Goal: Task Accomplishment & Management: Manage account settings

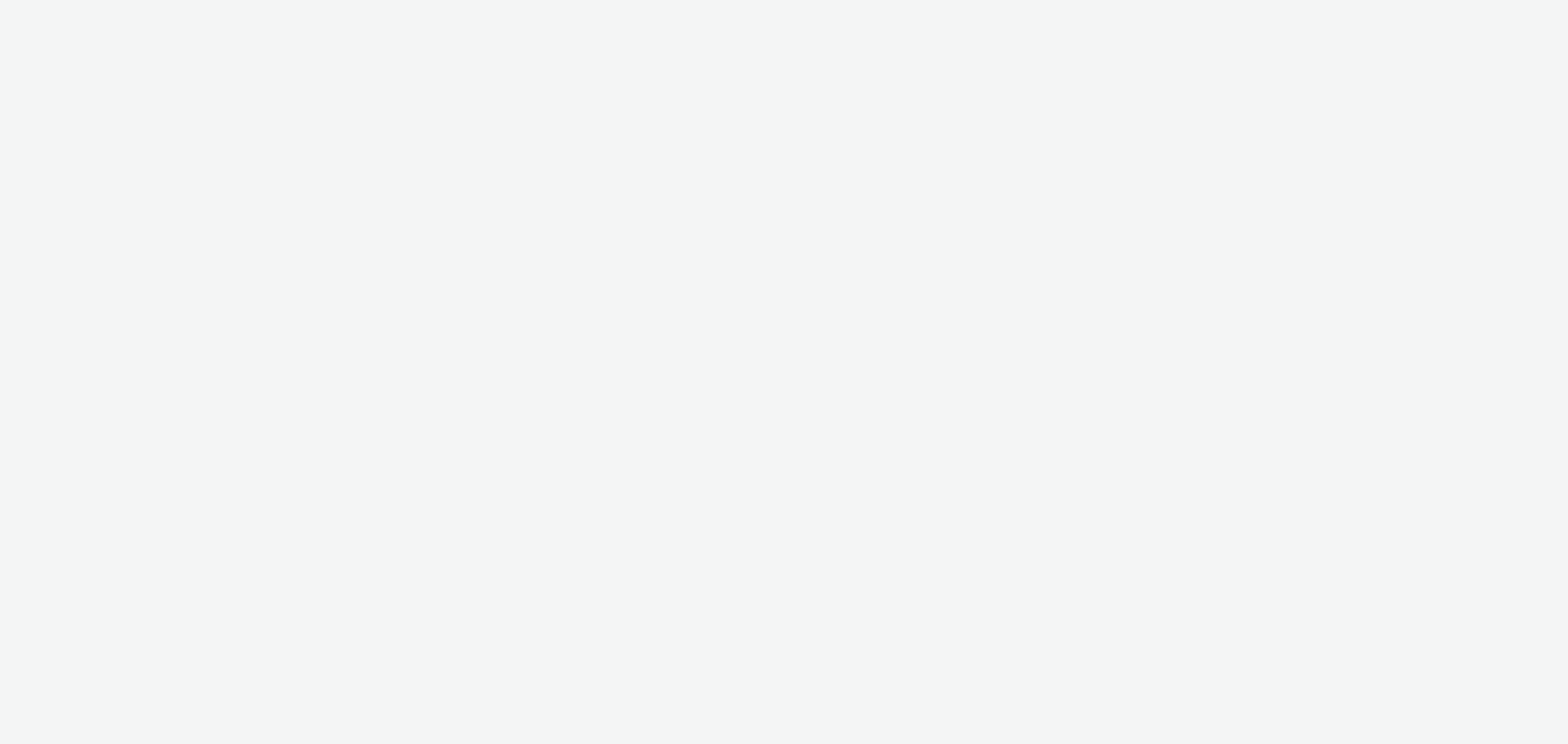
select select "b626f941-834b-427f-b453-0a2b95f57350"
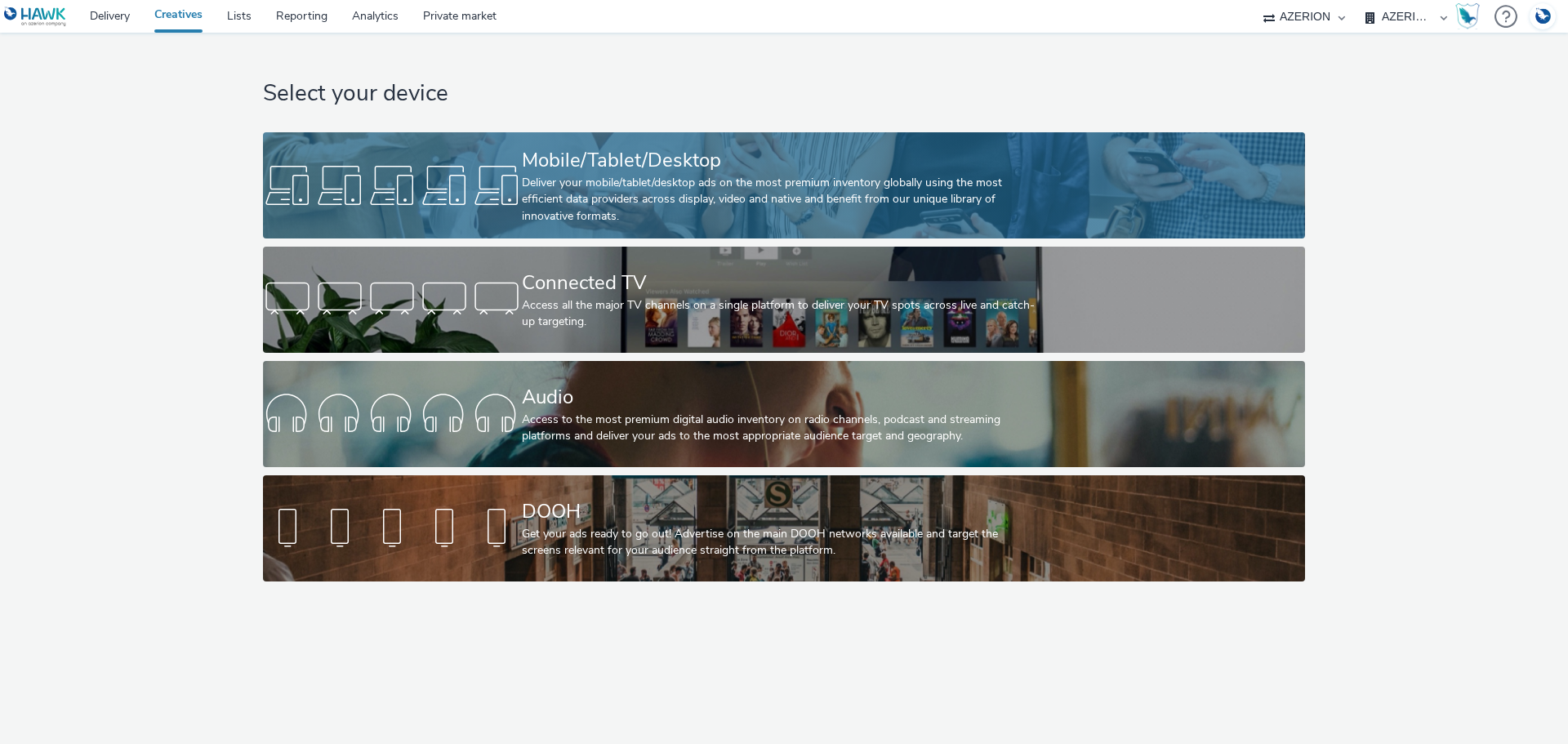
click at [584, 187] on div "Deliver your mobile/tablet/desktop ads on the most premium inventory globally u…" at bounding box center [781, 200] width 518 height 50
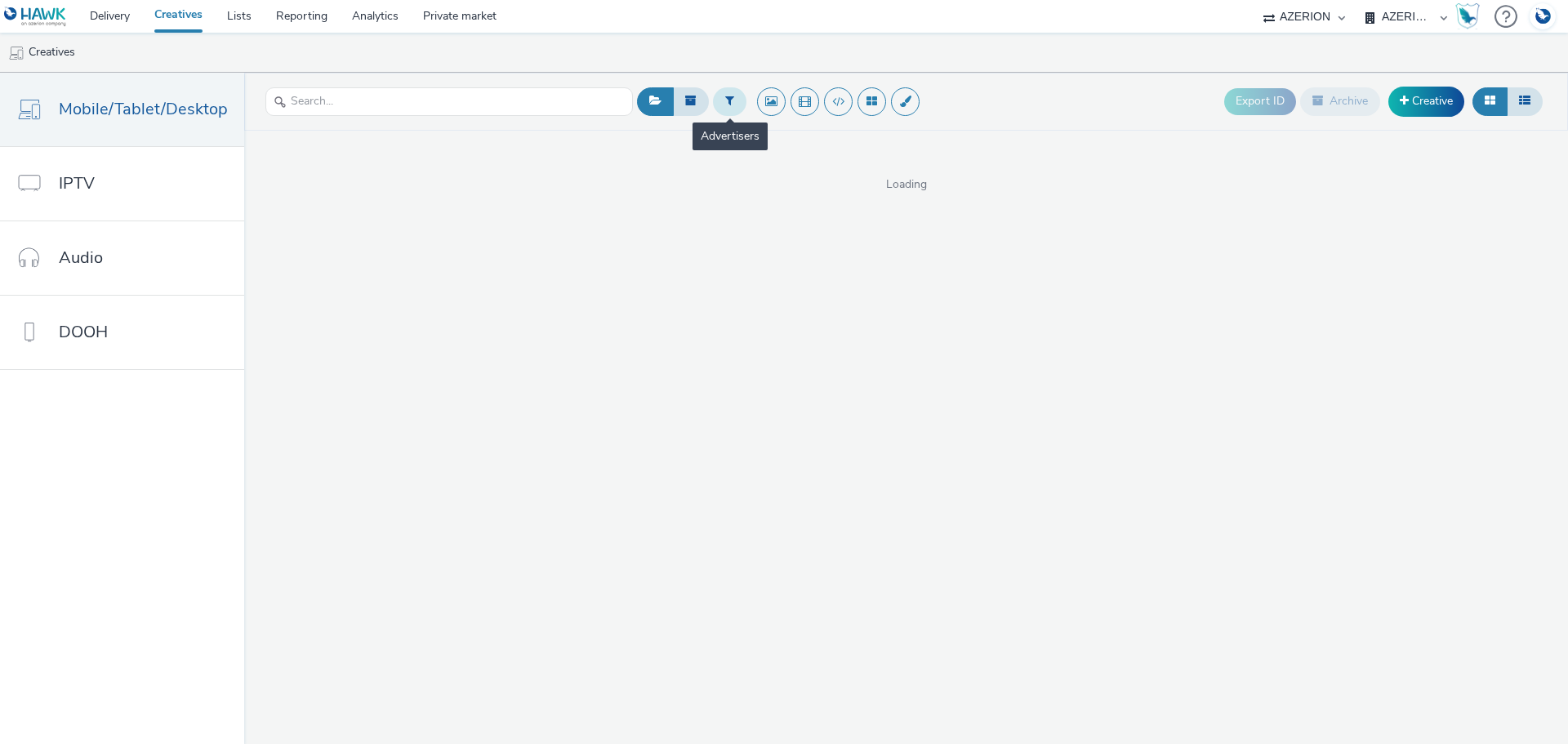
click at [725, 105] on icon at bounding box center [730, 100] width 9 height 11
click at [801, 108] on div at bounding box center [813, 104] width 116 height 20
type input "vita"
click at [804, 127] on li "Vitakraft" at bounding box center [828, 132] width 163 height 27
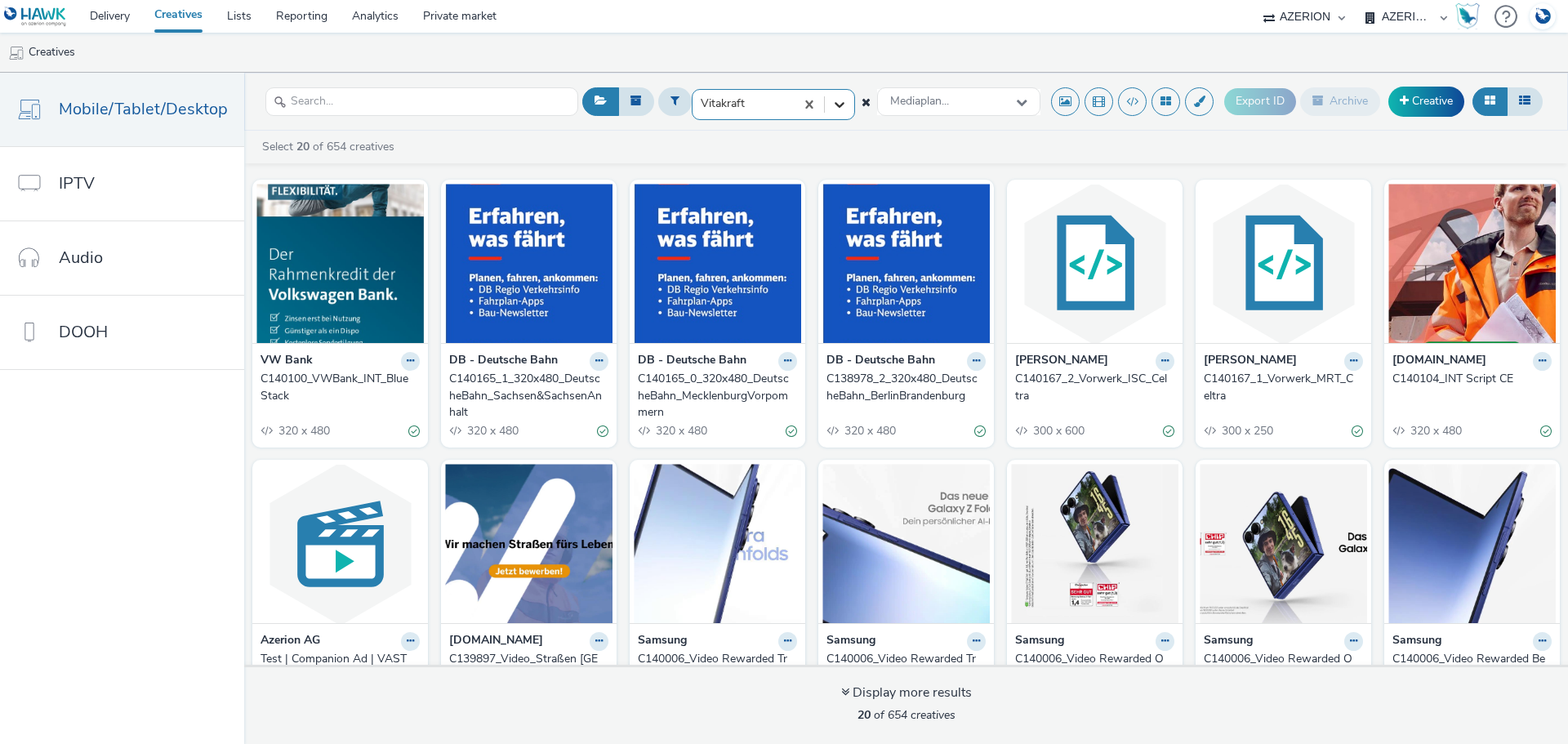
click at [841, 99] on icon at bounding box center [839, 104] width 16 height 16
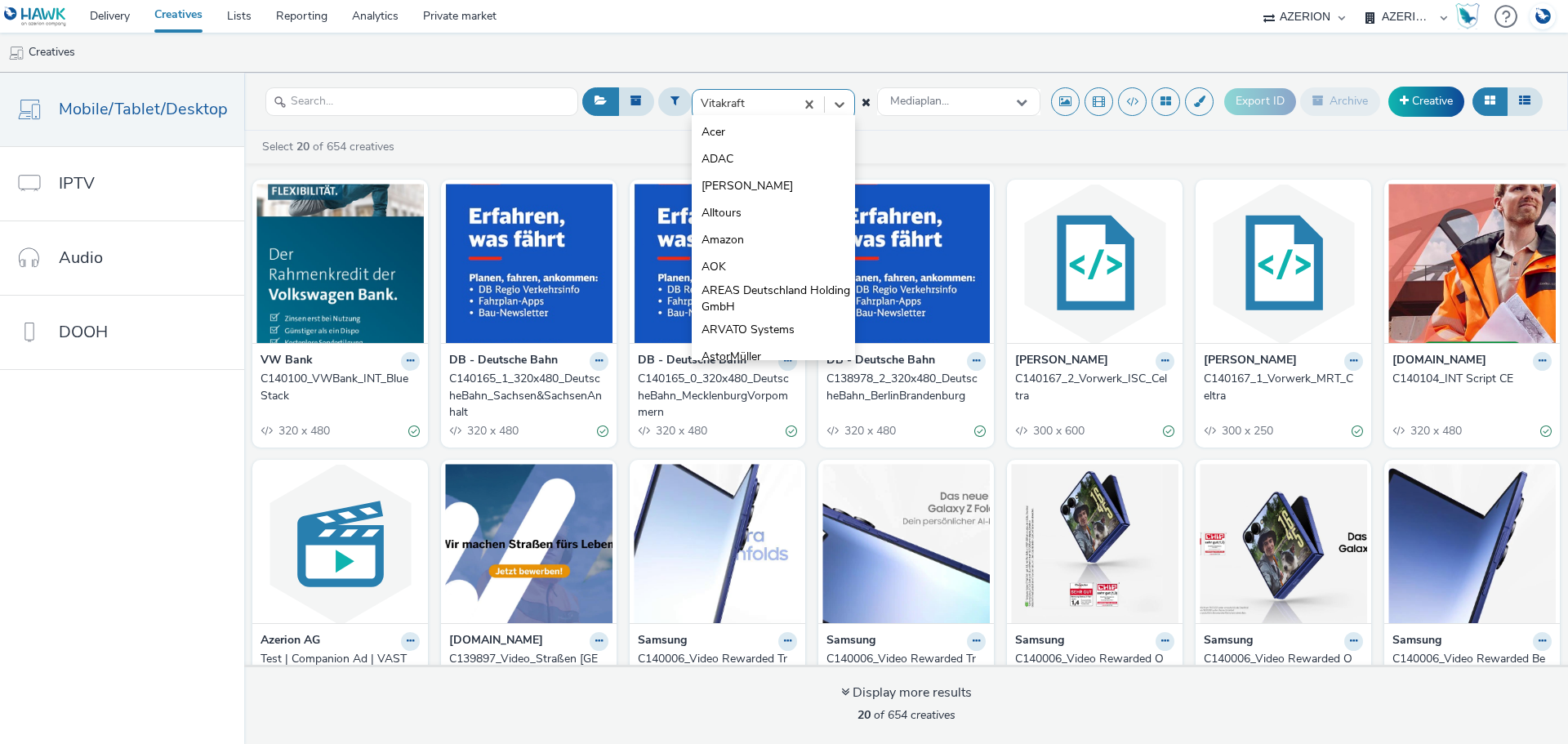
click at [764, 92] on div "Vitakraft" at bounding box center [743, 104] width 102 height 26
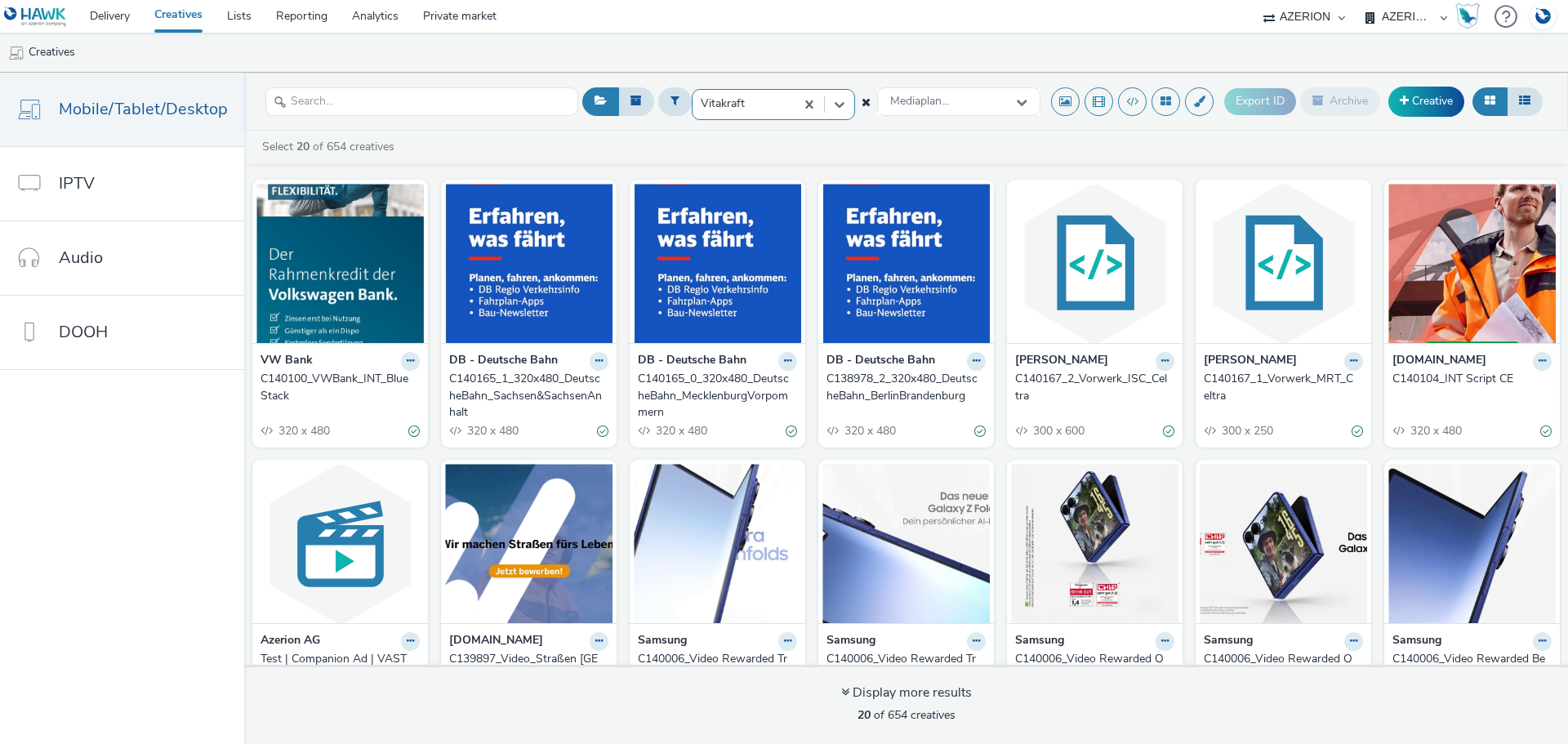
click at [759, 95] on div at bounding box center [743, 104] width 86 height 20
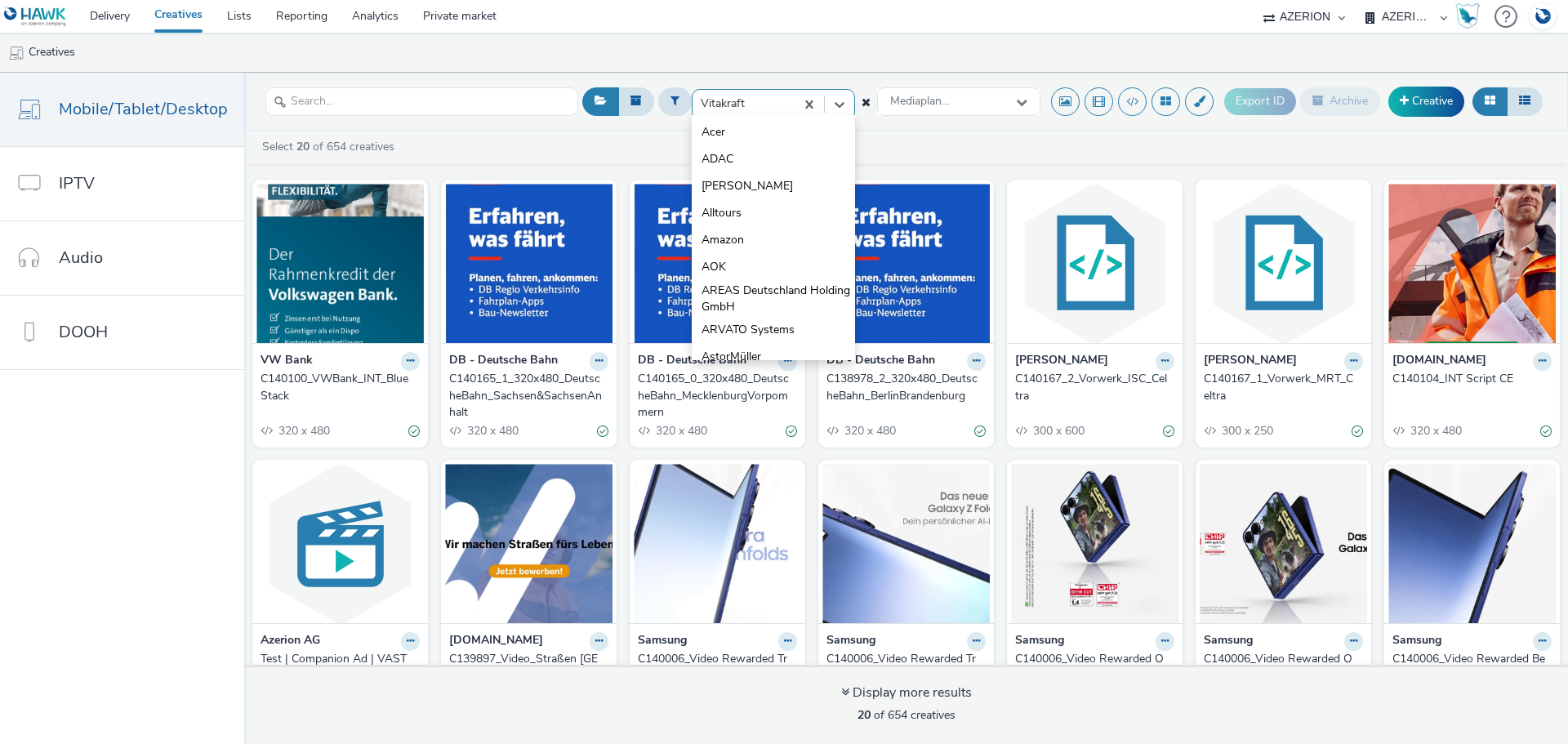
click at [759, 95] on div at bounding box center [743, 104] width 86 height 20
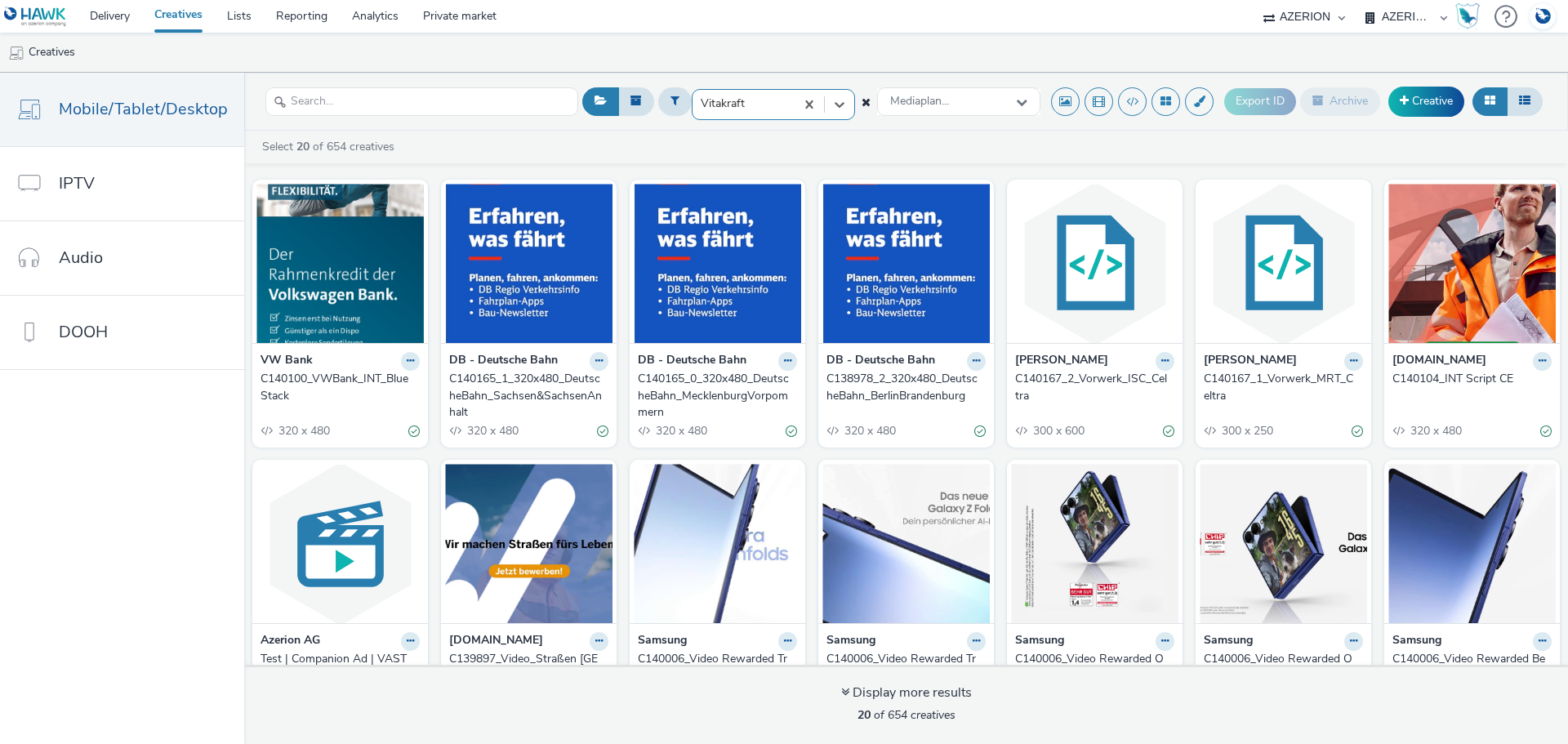
click at [744, 102] on div at bounding box center [743, 104] width 86 height 20
type input "Vita"
click at [743, 135] on span "Vitakraft" at bounding box center [724, 132] width 44 height 16
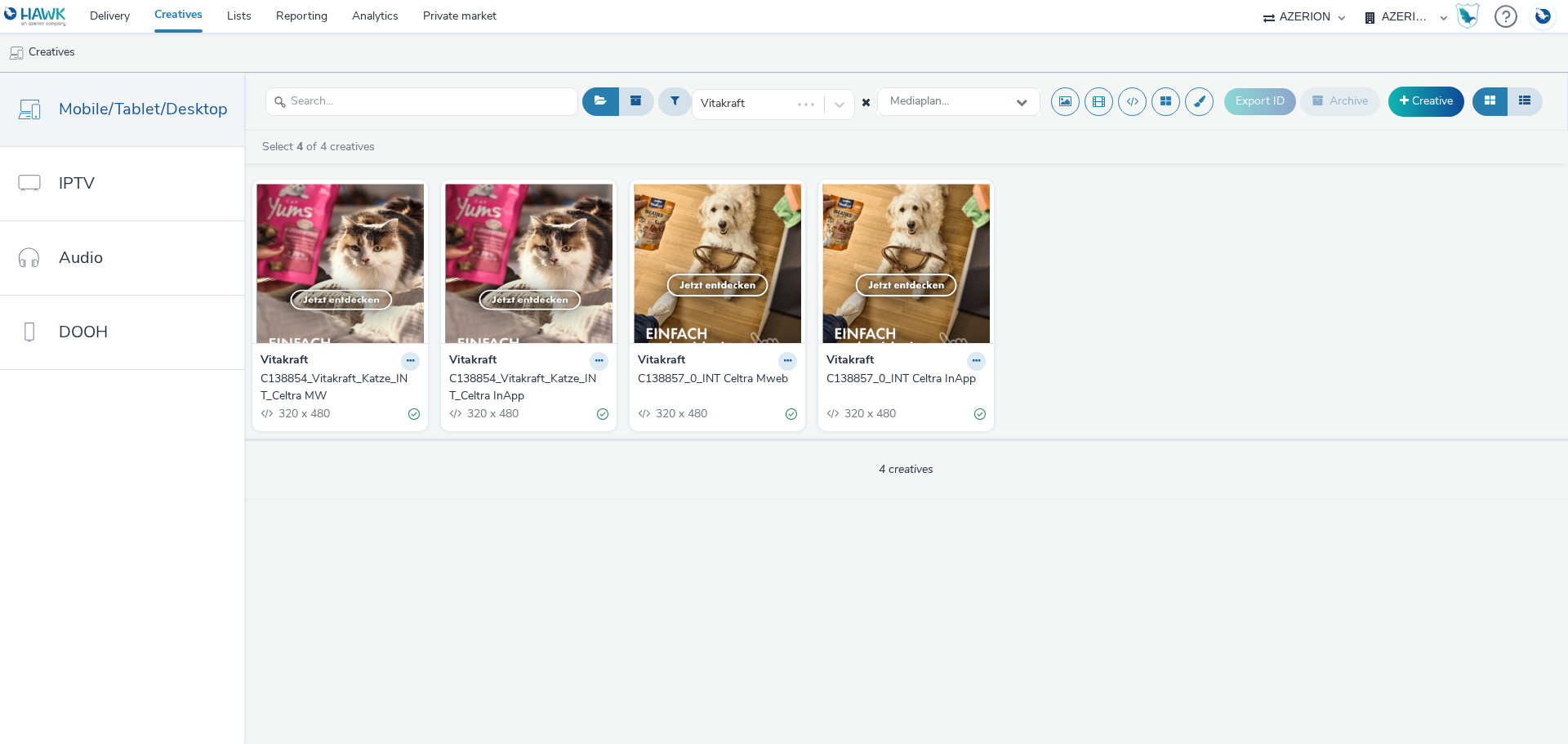
click at [856, 374] on div "C138857_0_INT Celtra InApp" at bounding box center [903, 379] width 153 height 16
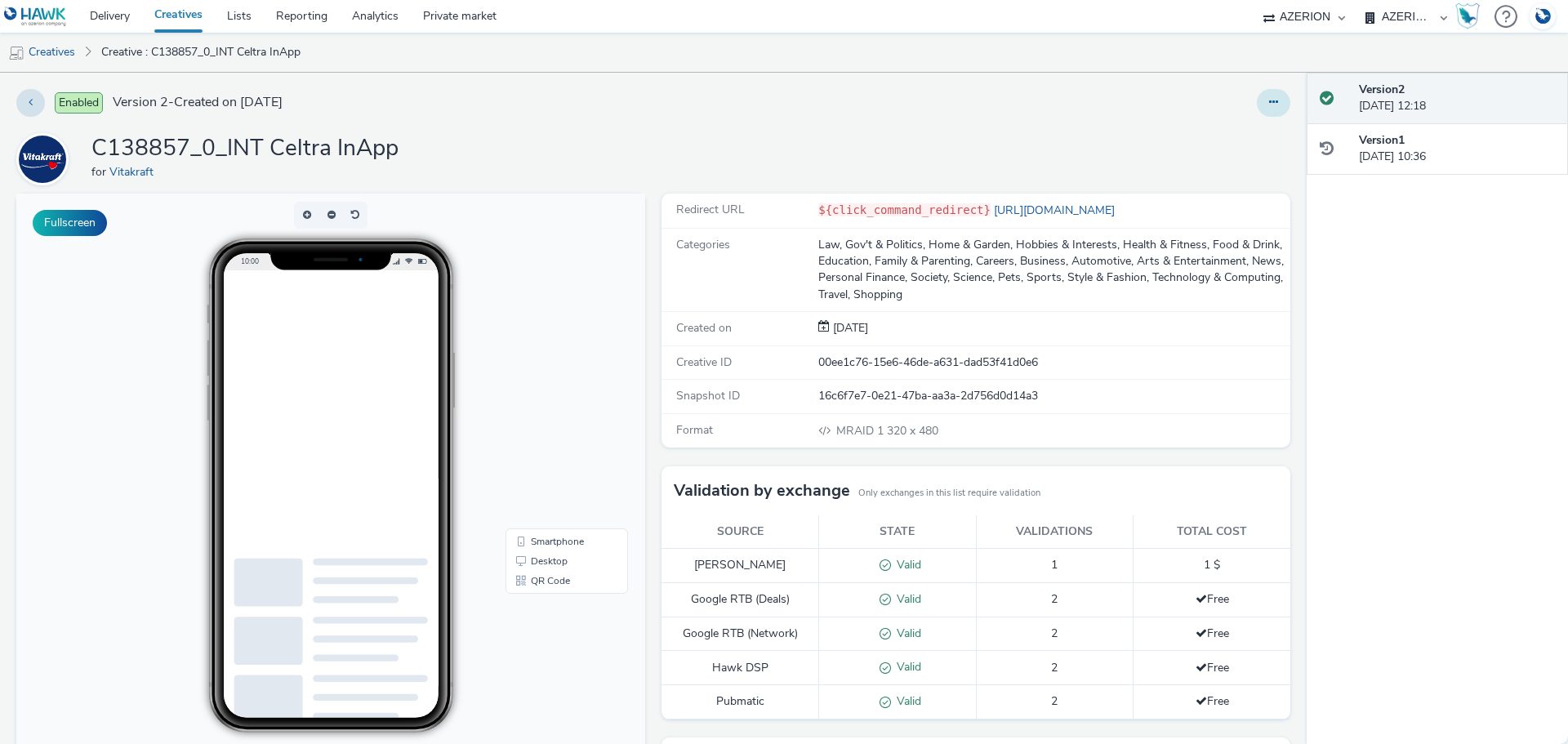
click at [1259, 110] on button at bounding box center [1273, 103] width 33 height 28
click at [1212, 164] on link "Duplicate" at bounding box center [1229, 168] width 122 height 32
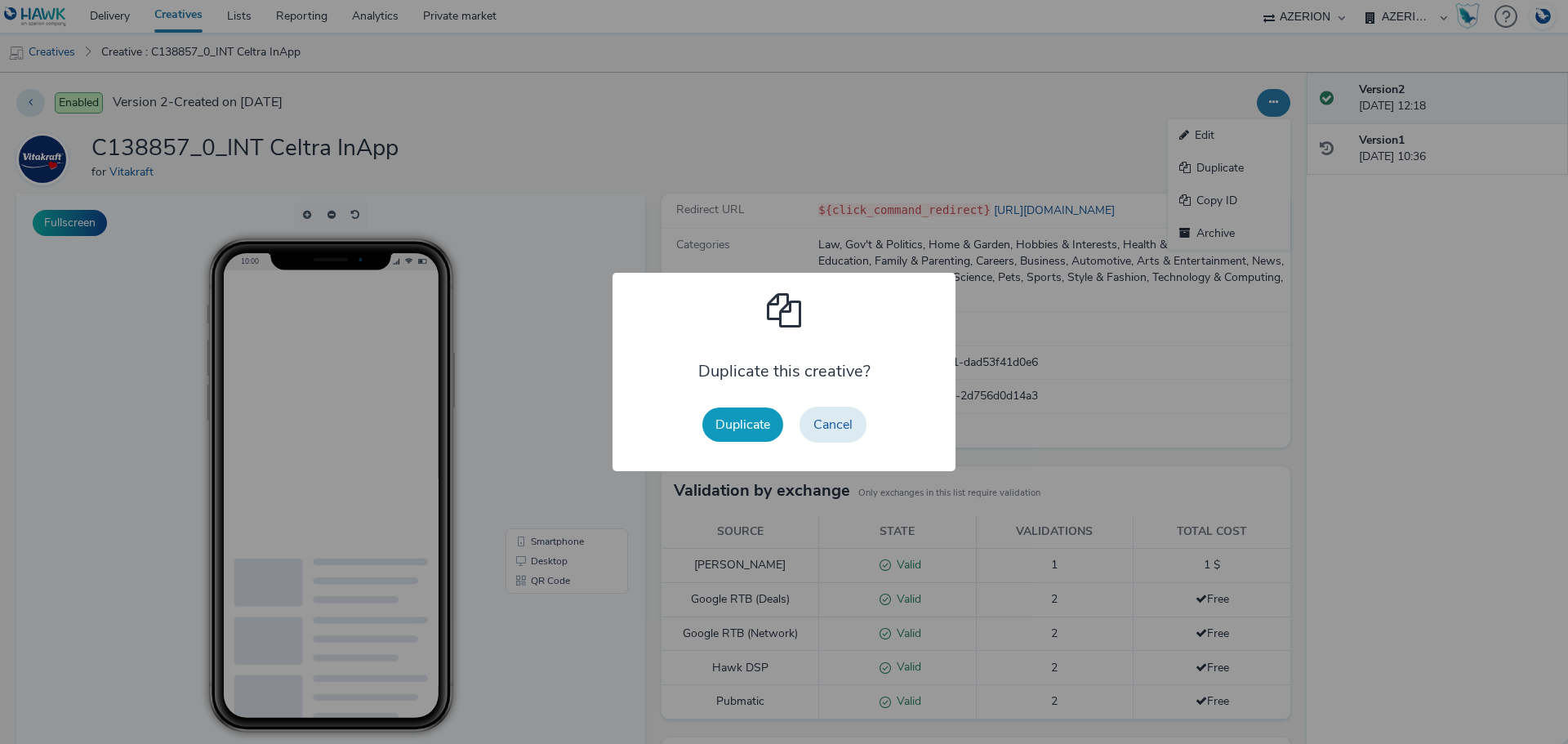
click at [759, 421] on button "Duplicate" at bounding box center [742, 425] width 81 height 34
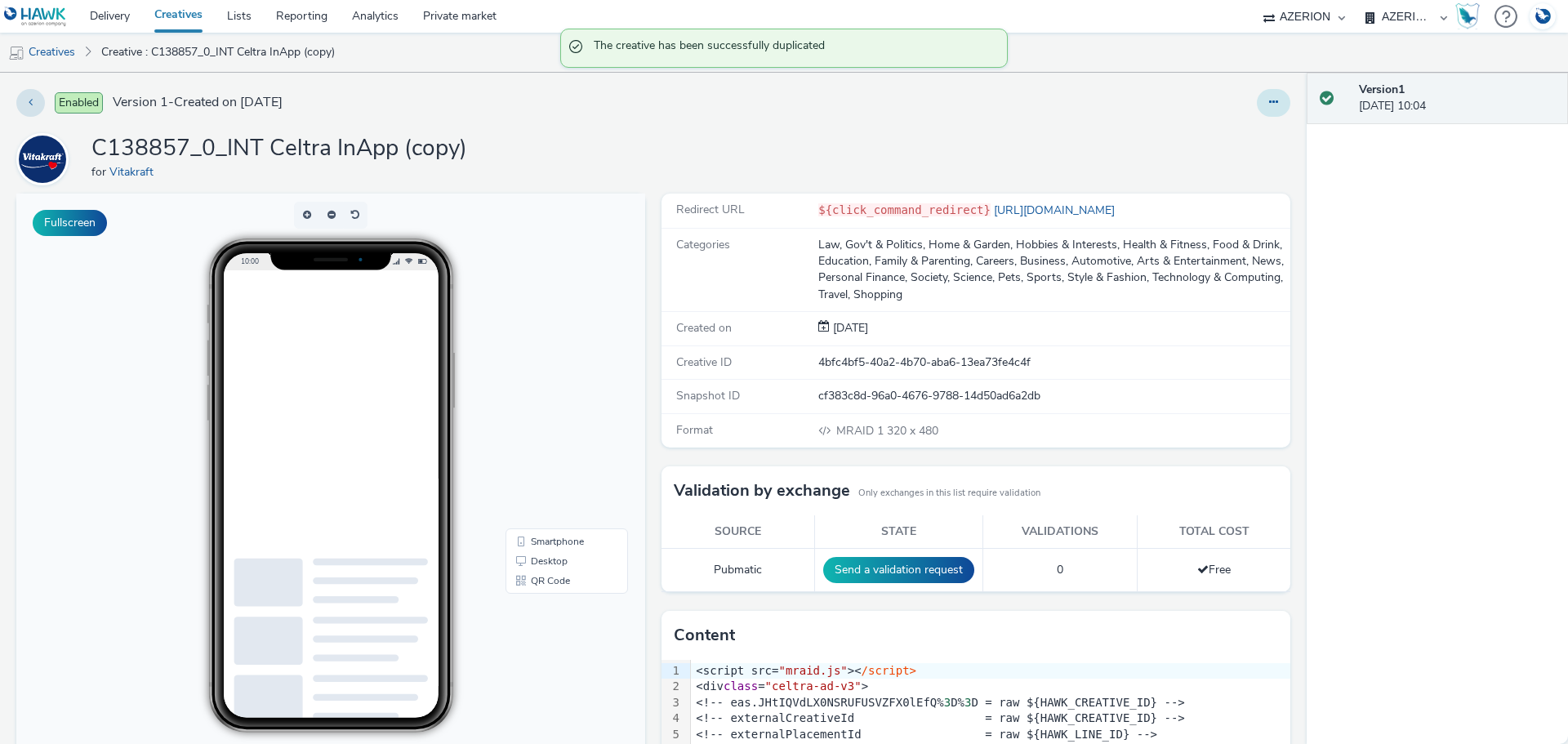
click at [1271, 97] on button at bounding box center [1273, 103] width 33 height 28
click at [1206, 139] on link "Edit" at bounding box center [1229, 135] width 122 height 32
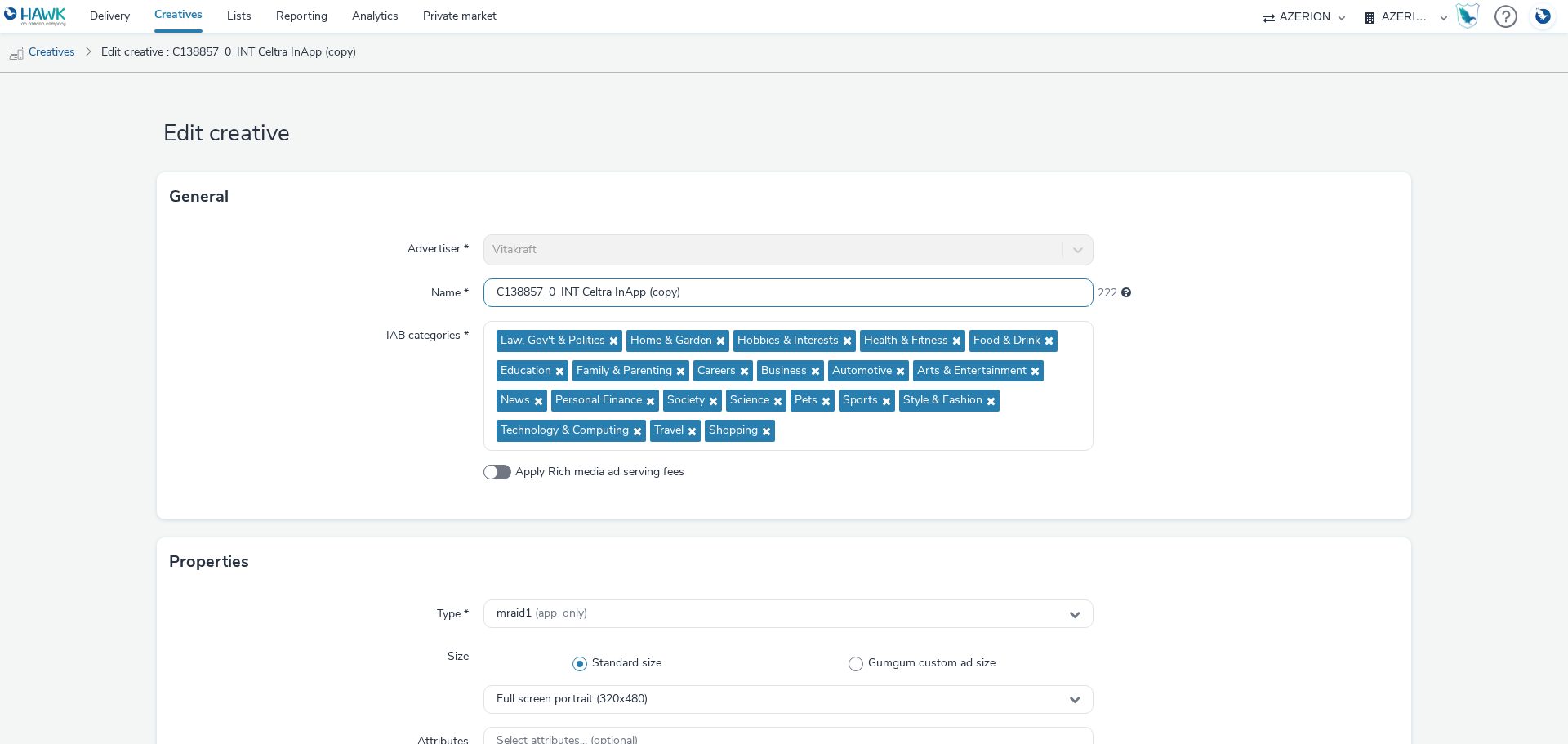
click at [556, 288] on input "C138857_0_INT Celtra InApp (copy)" at bounding box center [788, 293] width 610 height 29
click at [652, 299] on input "C138857_Vitakraft_Hund_INT Celtra InApp (copy)" at bounding box center [788, 293] width 610 height 29
click at [691, 293] on input "C138857_Vitakraft_Hund_INT_Celtra InApp (copy)" at bounding box center [788, 293] width 610 height 29
drag, startPoint x: 740, startPoint y: 296, endPoint x: 865, endPoint y: 289, distance: 125.2
click at [860, 293] on input "C138857_Vitakraft_Hund_INT_Celtra_InApp (copy)" at bounding box center [788, 293] width 610 height 29
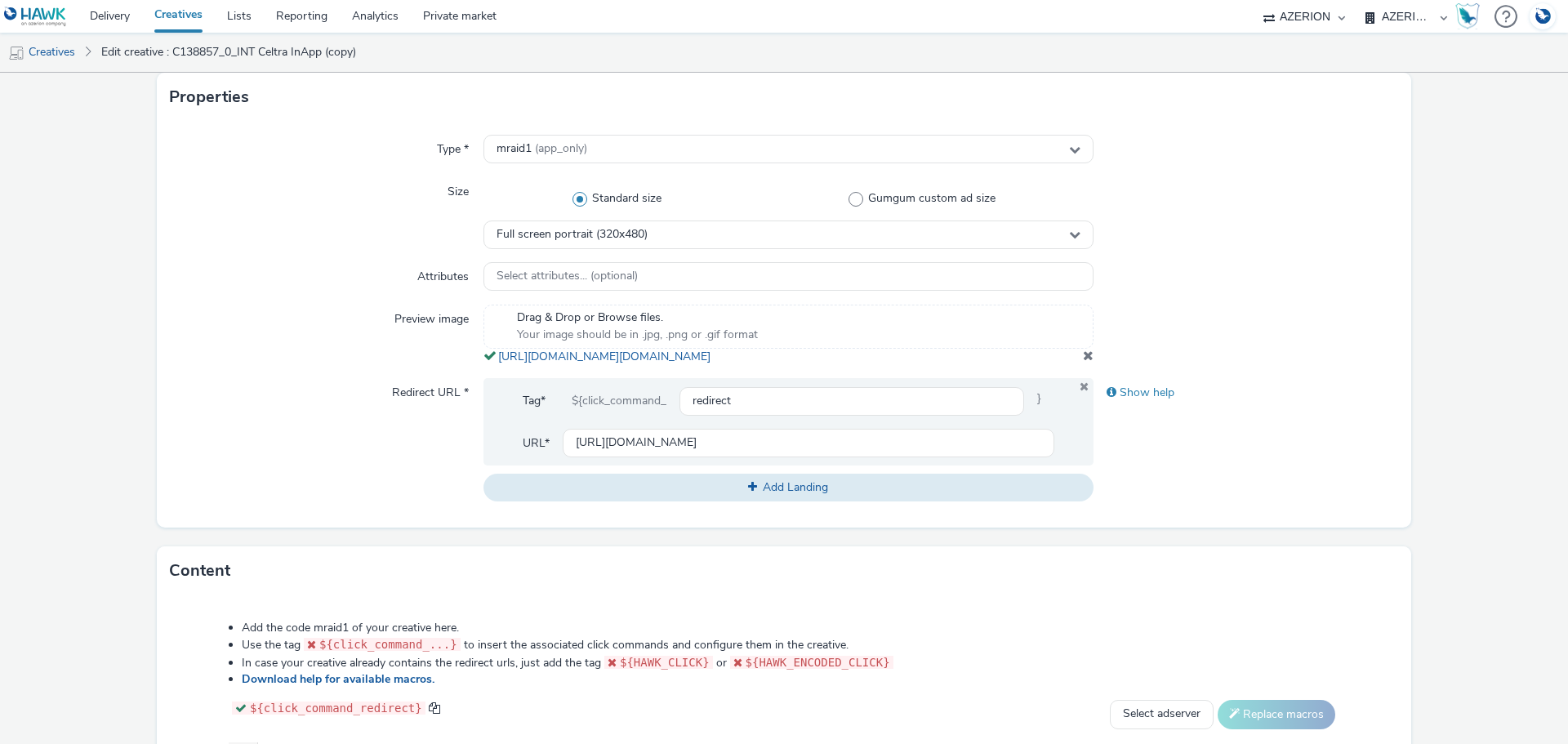
scroll to position [490, 0]
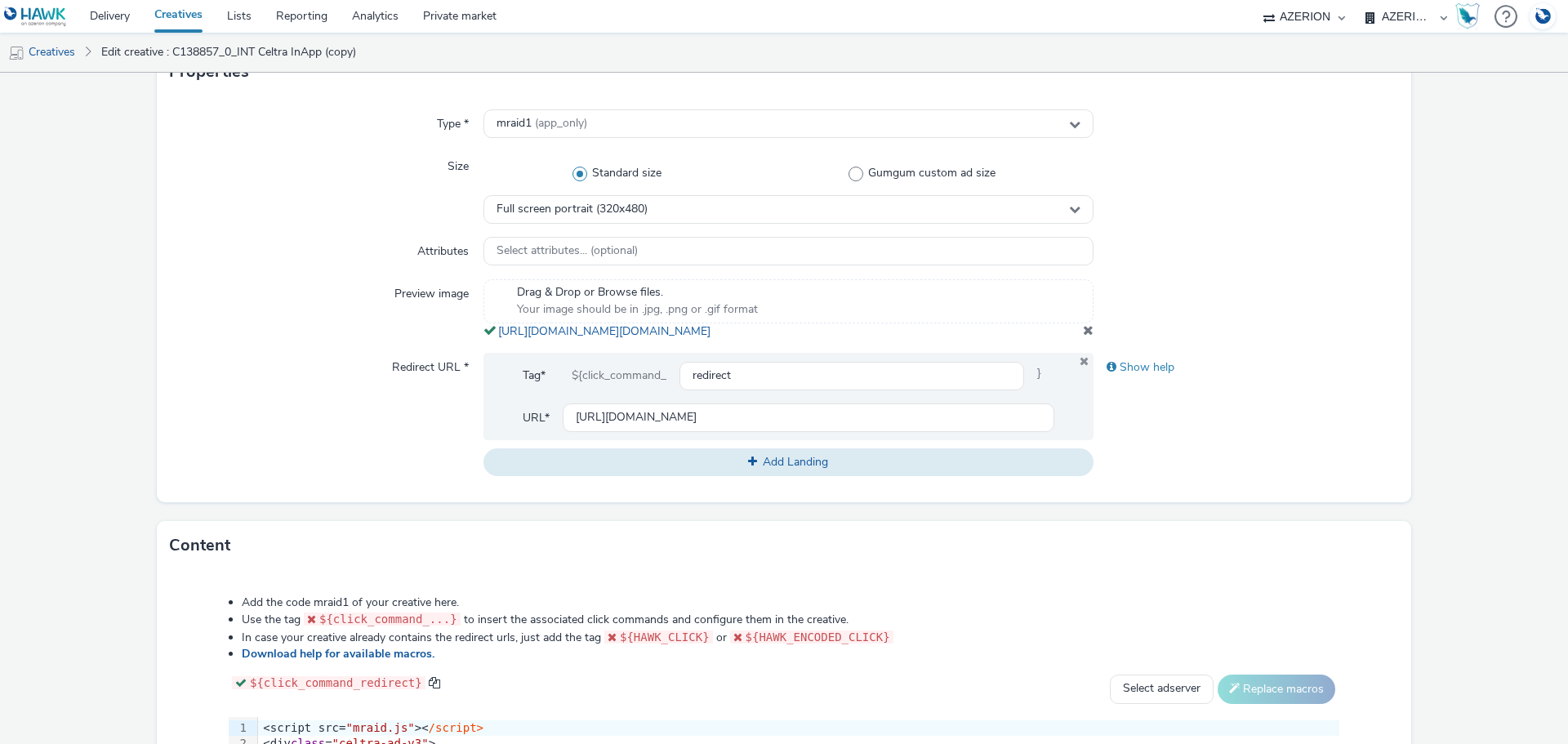
type input "C138857_Vitakraft_Hund_INT_Celtra_InApp"
click at [747, 432] on input "[URL][DOMAIN_NAME]" at bounding box center [809, 418] width 492 height 29
paste input "5"
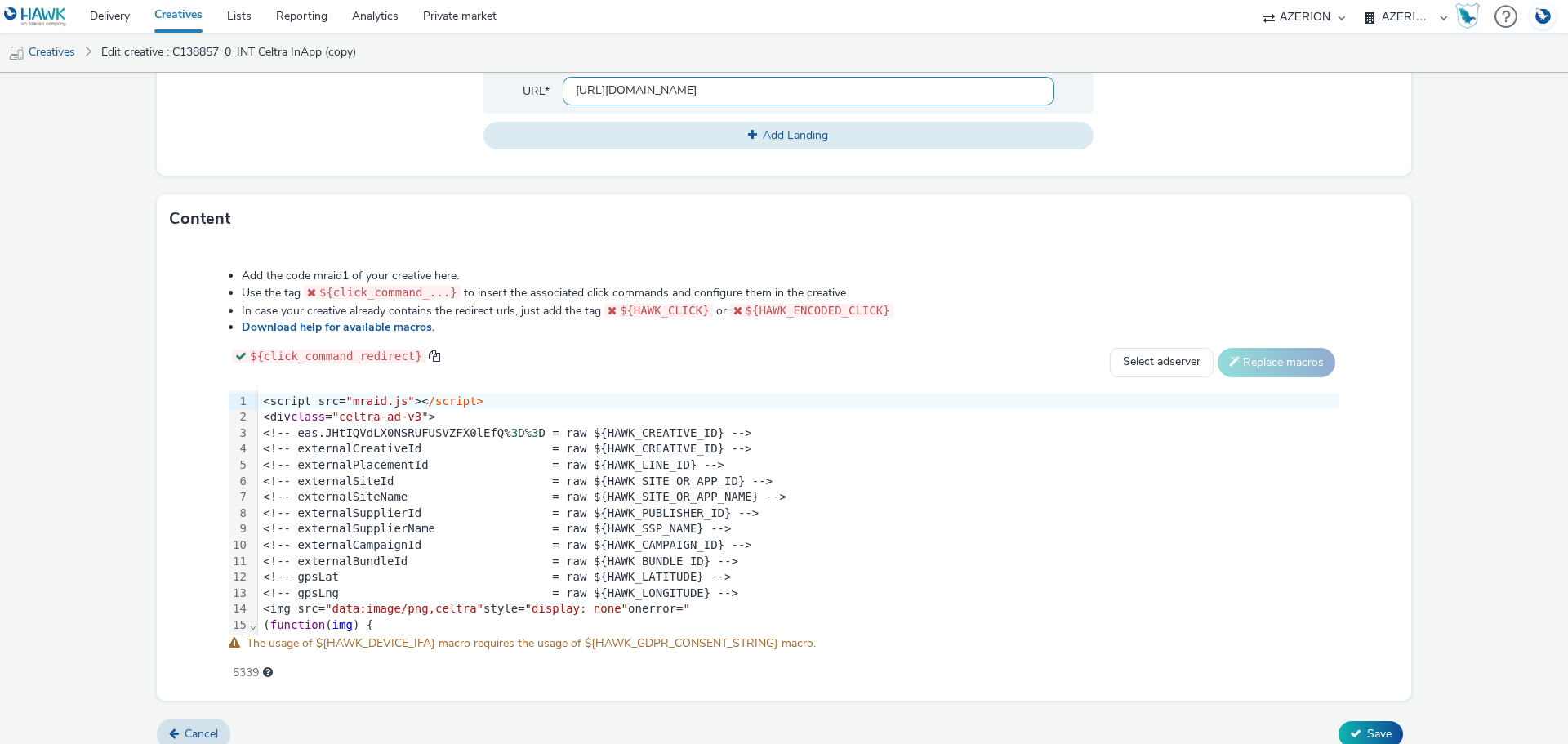
scroll to position [849, 0]
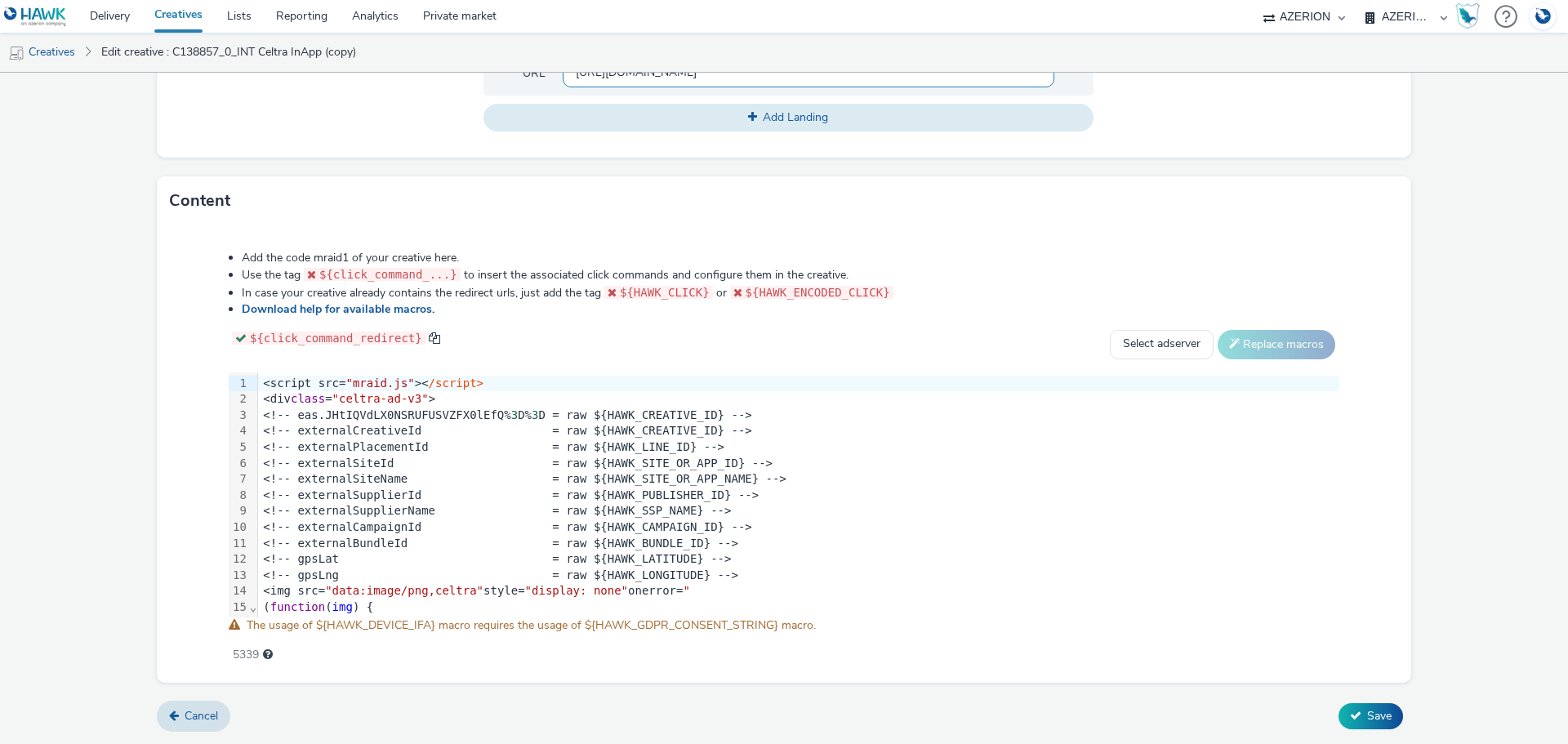
type input "[URL][DOMAIN_NAME]"
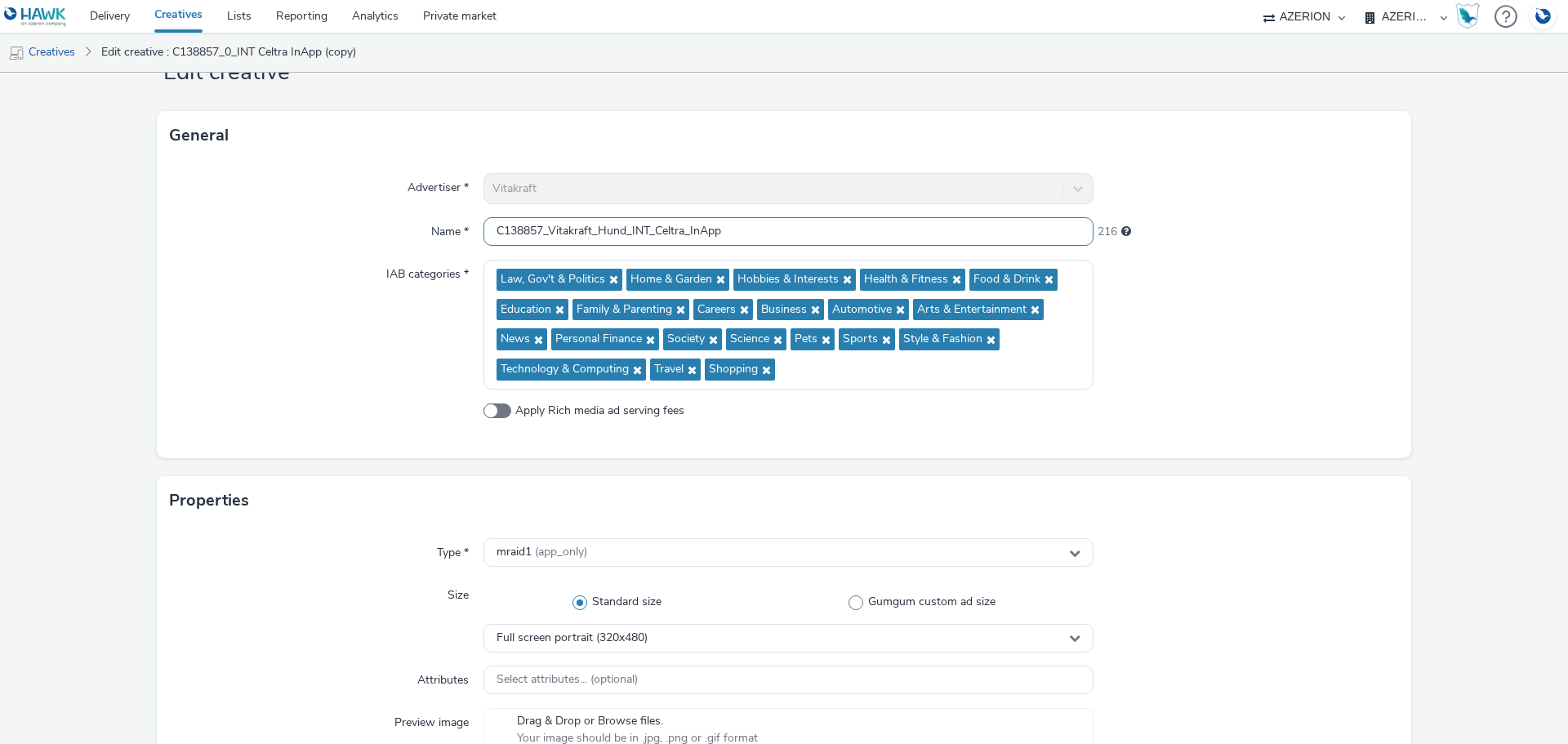
scroll to position [32, 0]
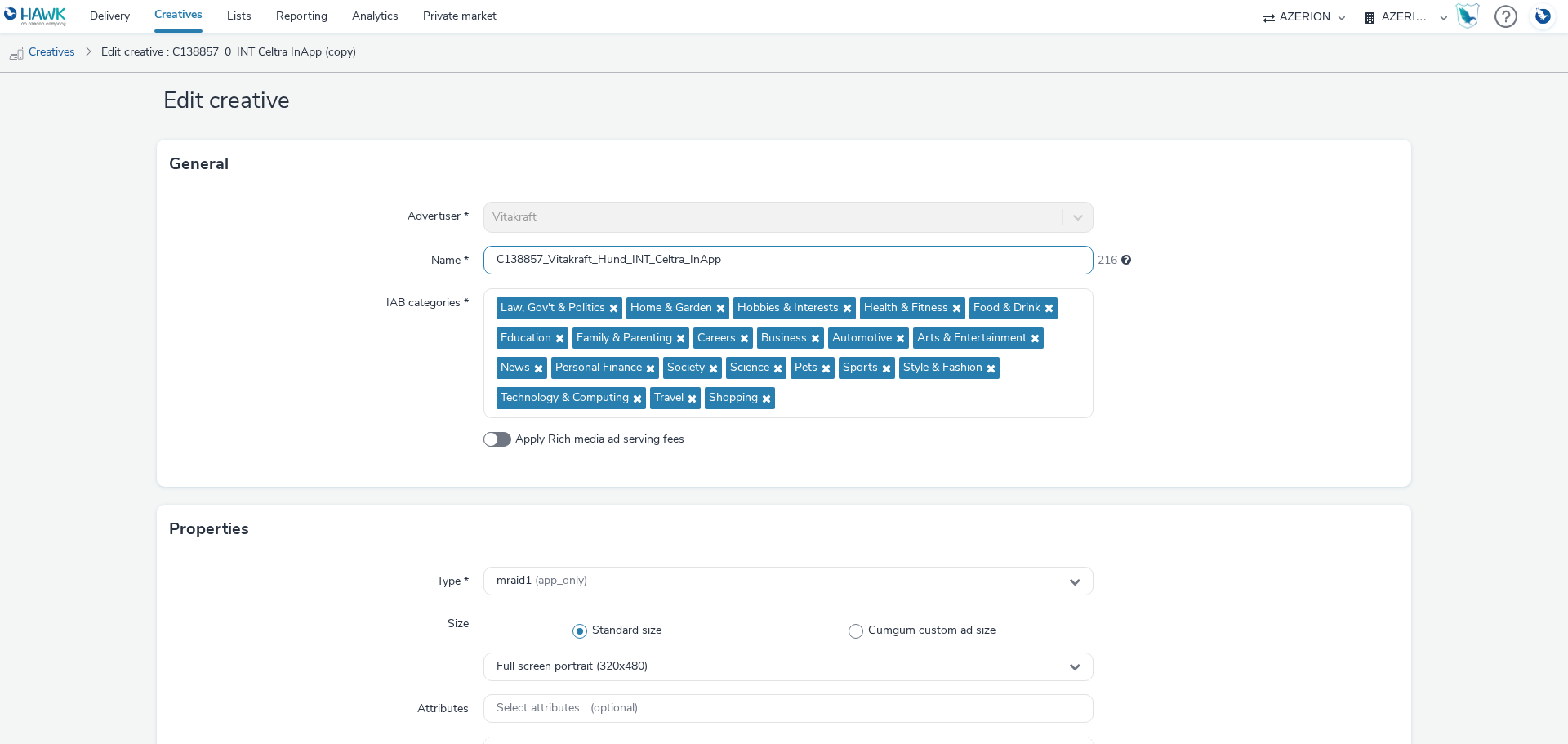
click at [652, 258] on input "C138857_Vitakraft_Hund_INT_Celtra_InApp" at bounding box center [788, 260] width 610 height 29
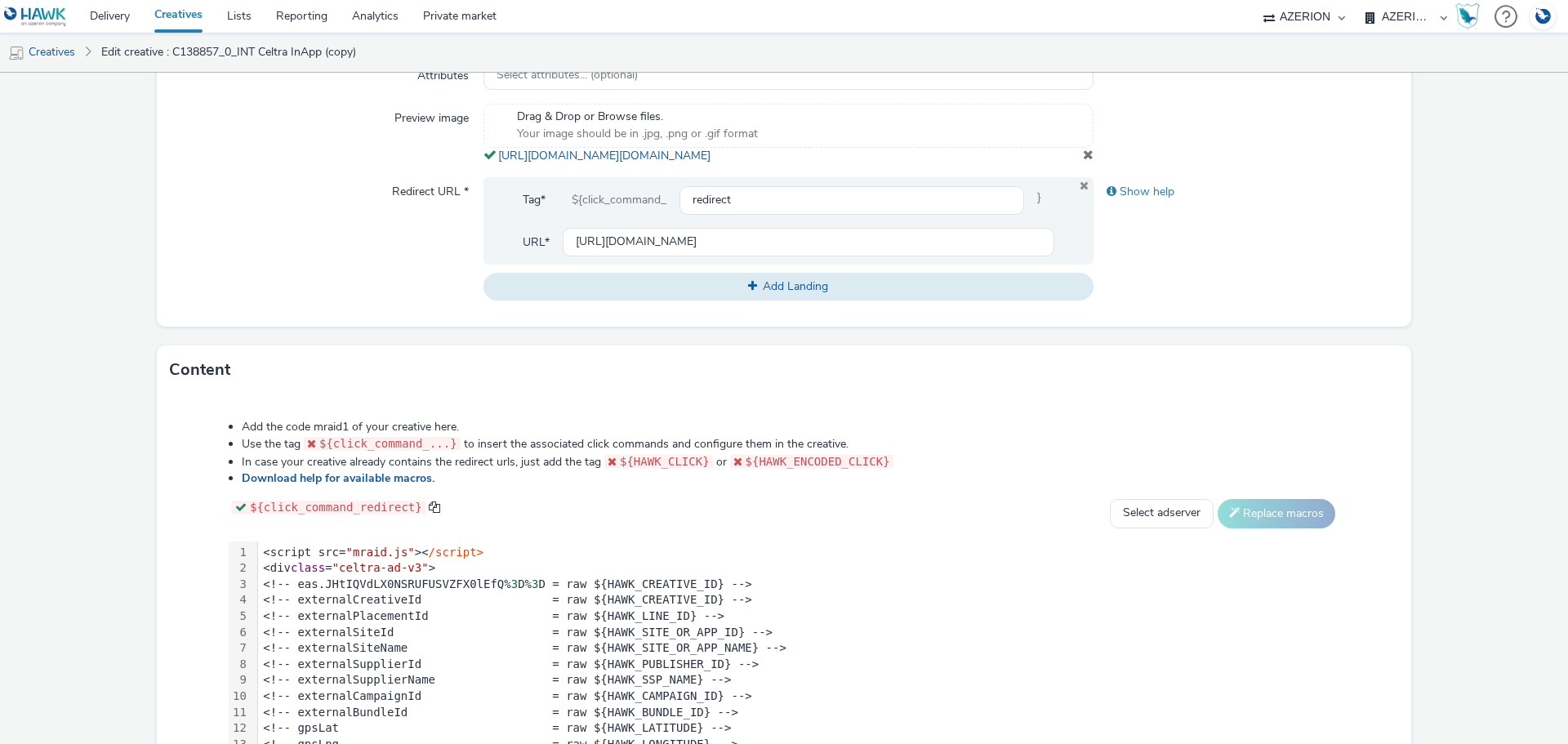
scroll to position [849, 0]
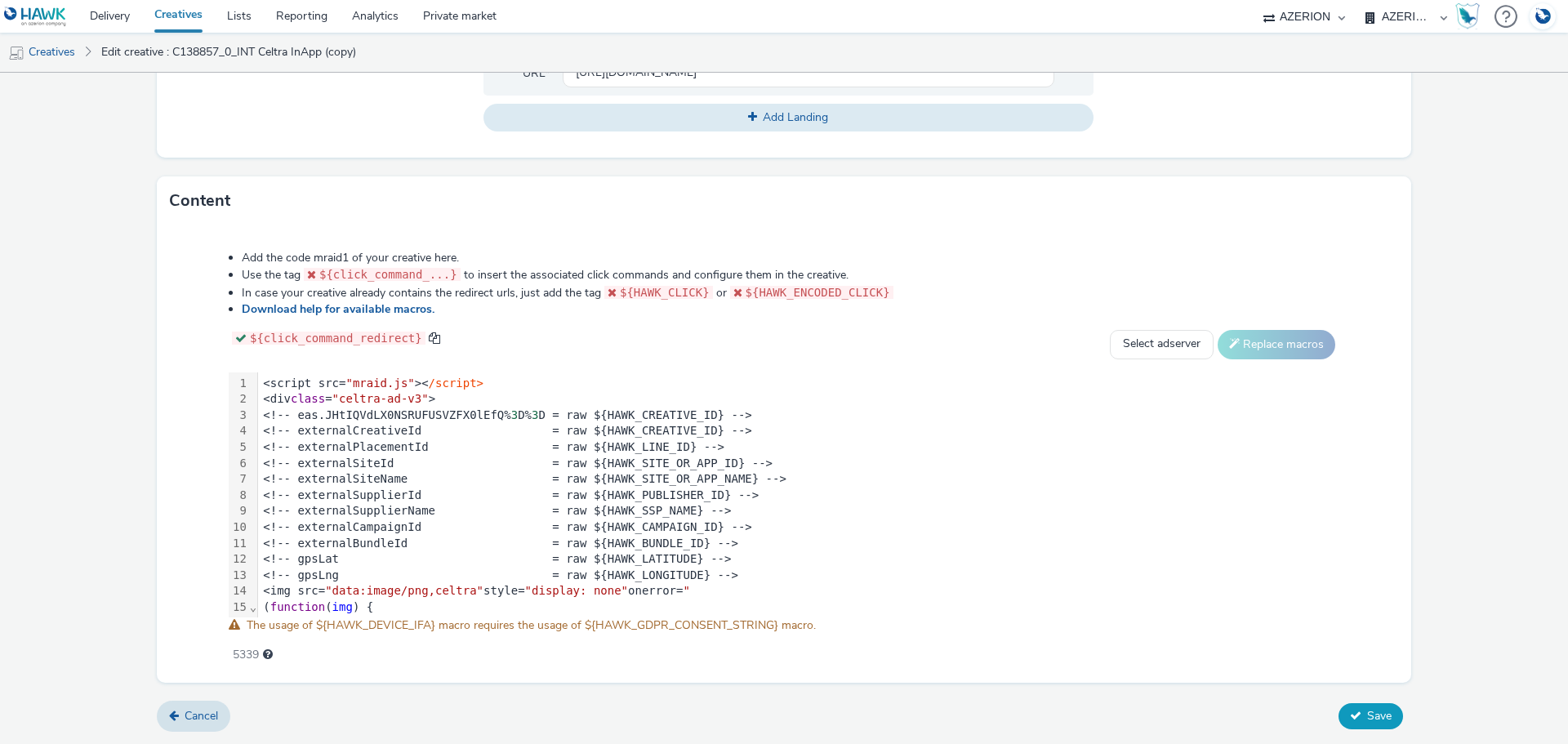
click at [1368, 723] on span "Save" at bounding box center [1379, 716] width 25 height 15
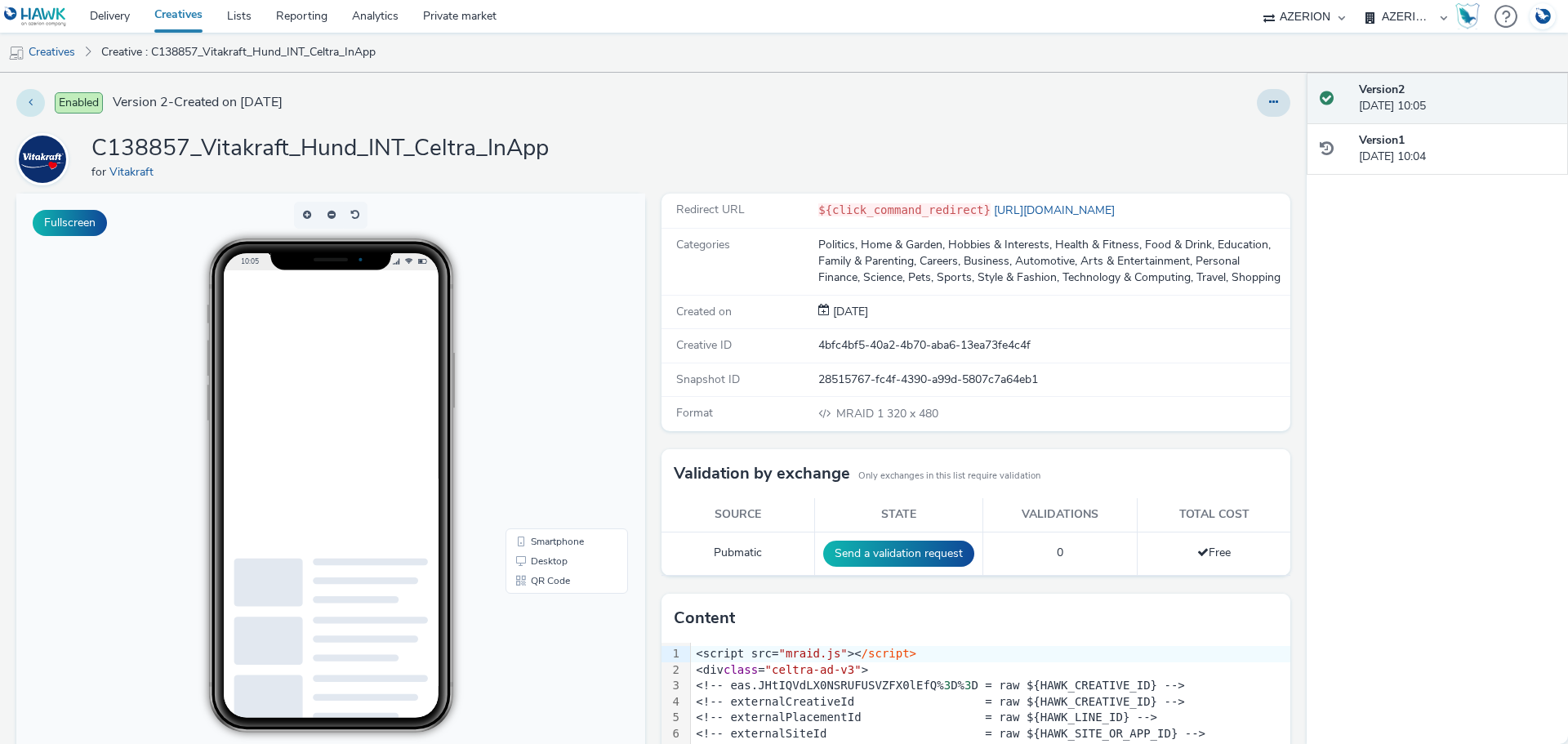
click at [36, 104] on button at bounding box center [31, 103] width 29 height 28
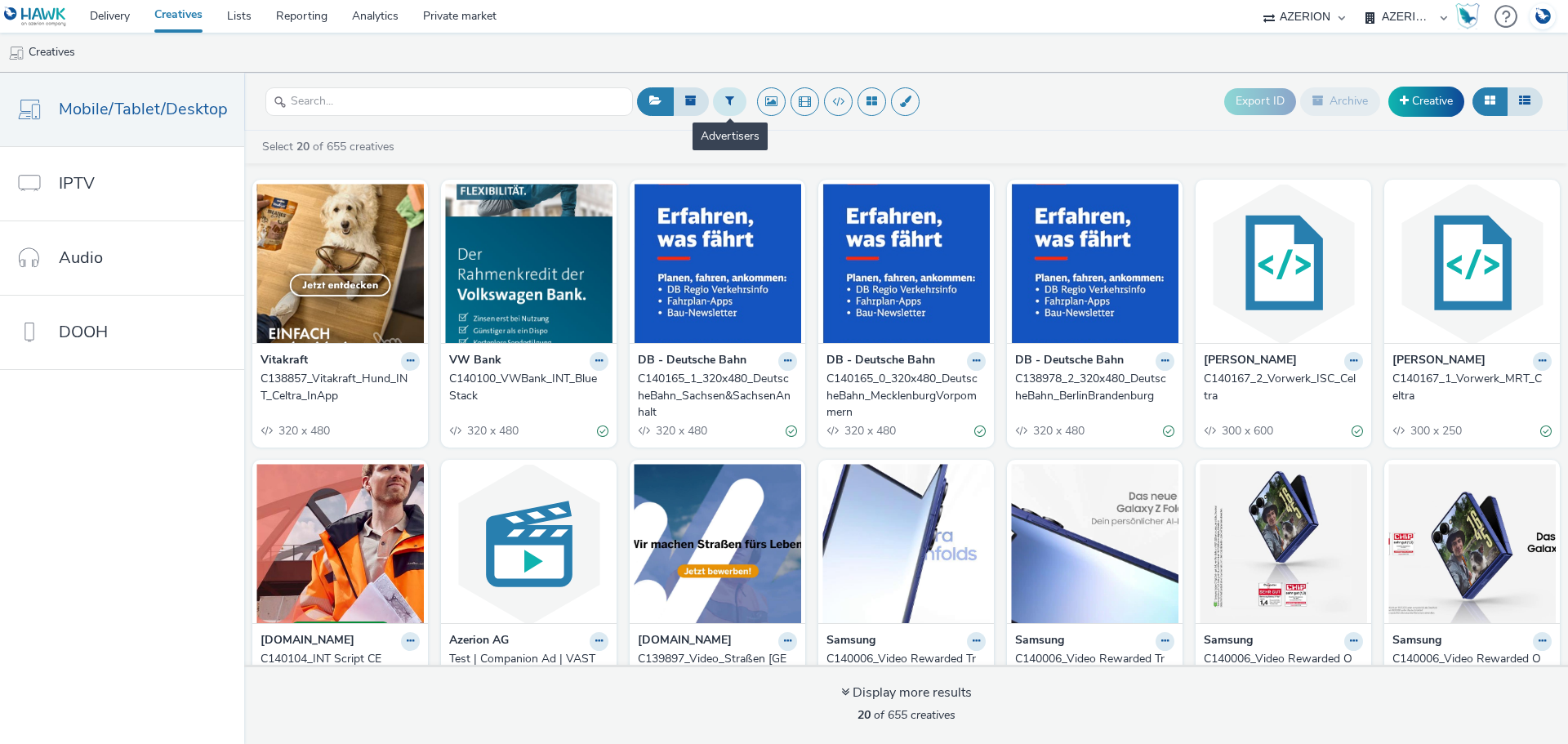
click at [734, 92] on button at bounding box center [729, 101] width 33 height 28
click at [809, 112] on div at bounding box center [813, 104] width 116 height 20
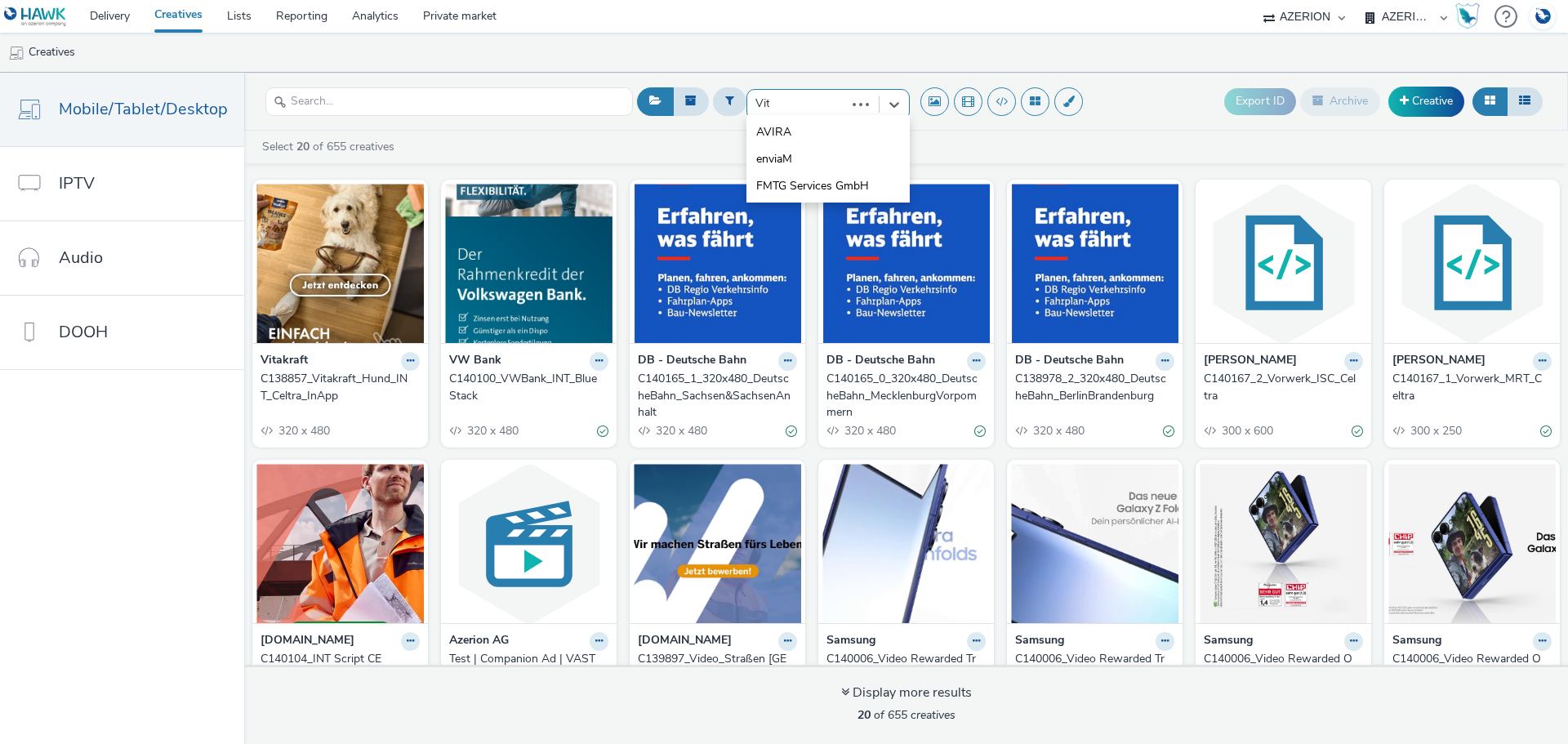
type input "Vita"
click at [797, 131] on li "Vitakraft" at bounding box center [828, 132] width 163 height 27
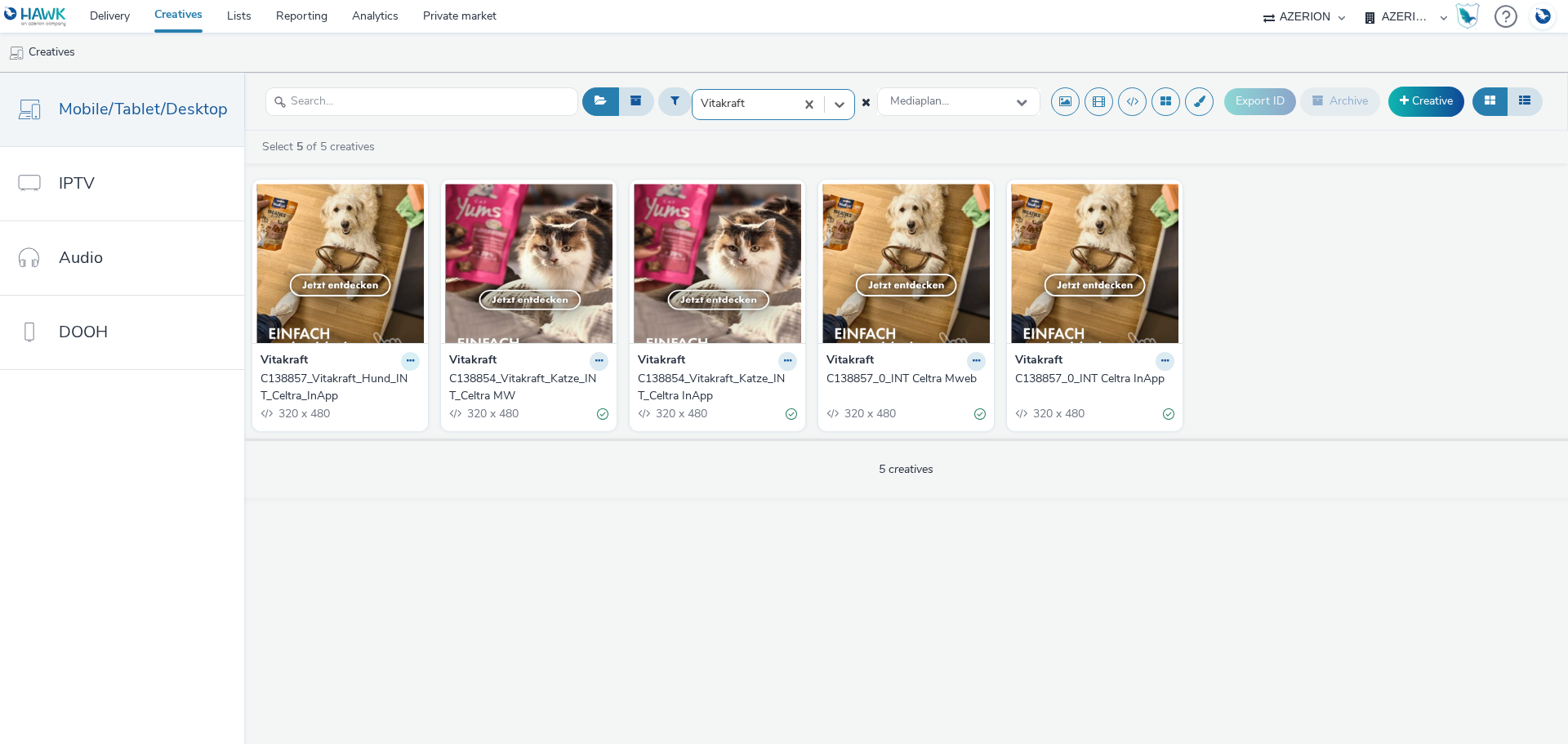
click at [407, 356] on icon at bounding box center [410, 361] width 8 height 10
click at [373, 386] on link "Edit" at bounding box center [358, 389] width 122 height 32
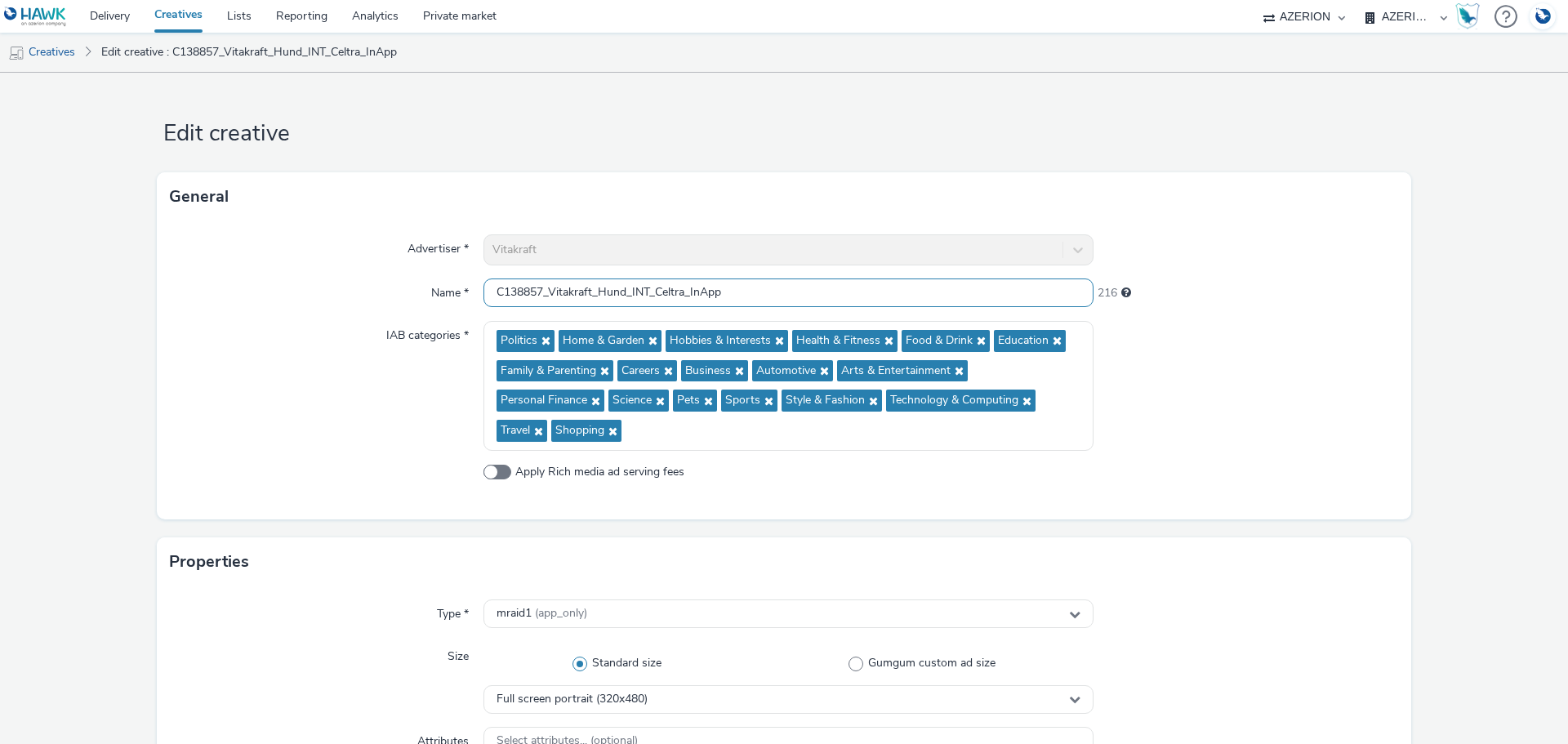
click at [543, 294] on input "C138857_Vitakraft_Hund_INT_Celtra_InApp" at bounding box center [788, 293] width 610 height 29
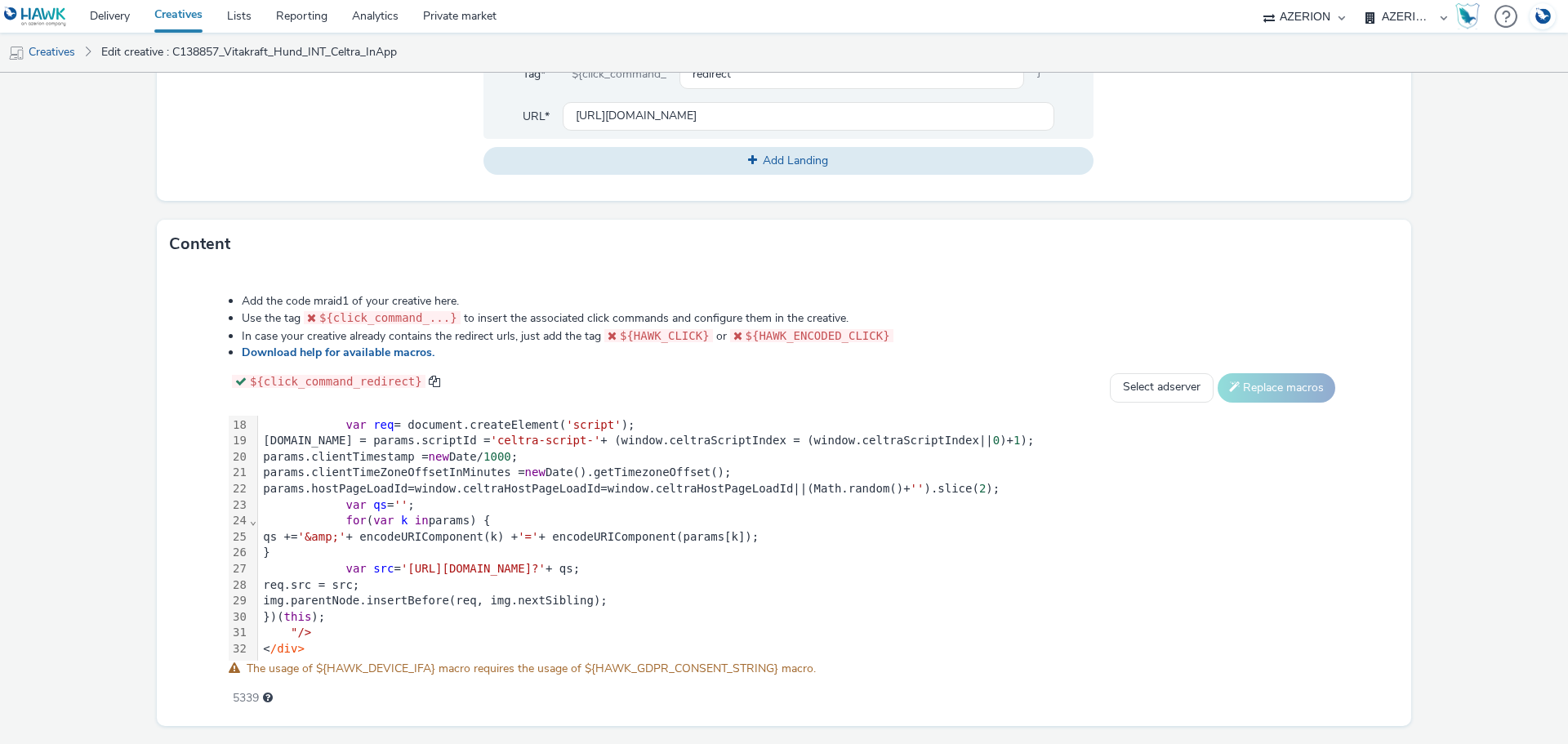
scroll to position [849, 0]
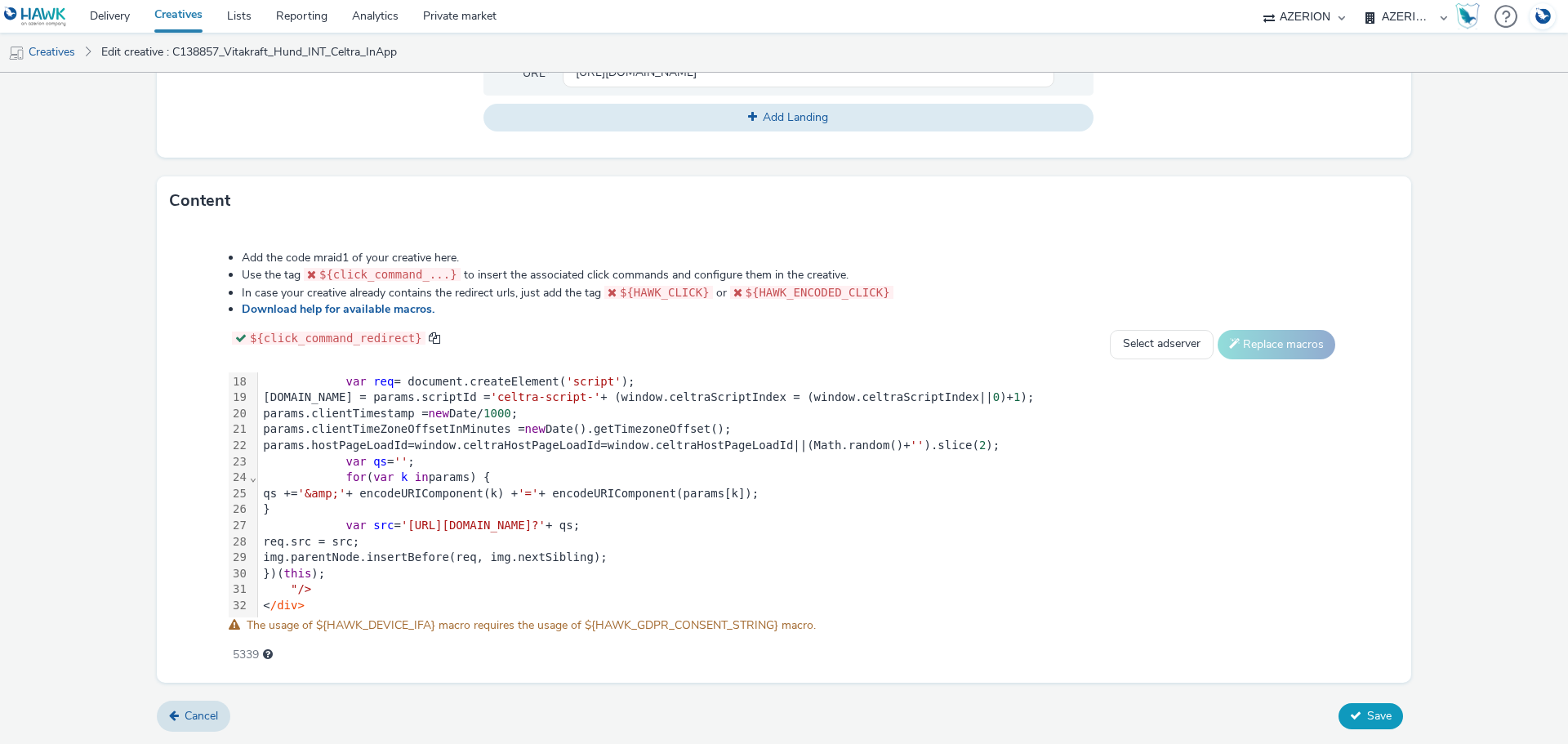
type input "C138856_Vitakraft_Hund_INT_Celtra_InApp"
click at [1356, 724] on button "Save" at bounding box center [1371, 716] width 65 height 26
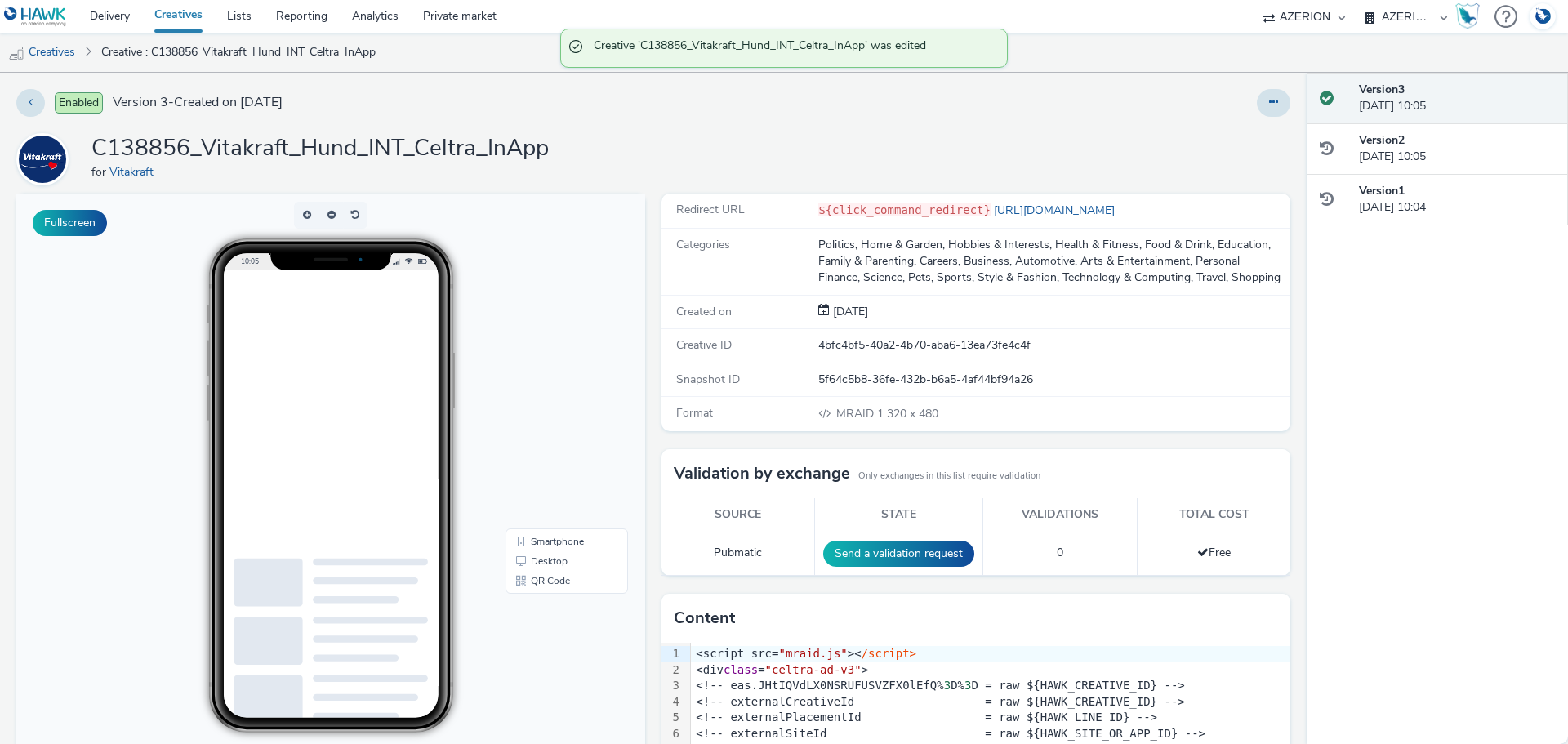
click at [413, 139] on h1 "C138856_Vitakraft_Hund_INT_Celtra_InApp" at bounding box center [320, 149] width 457 height 31
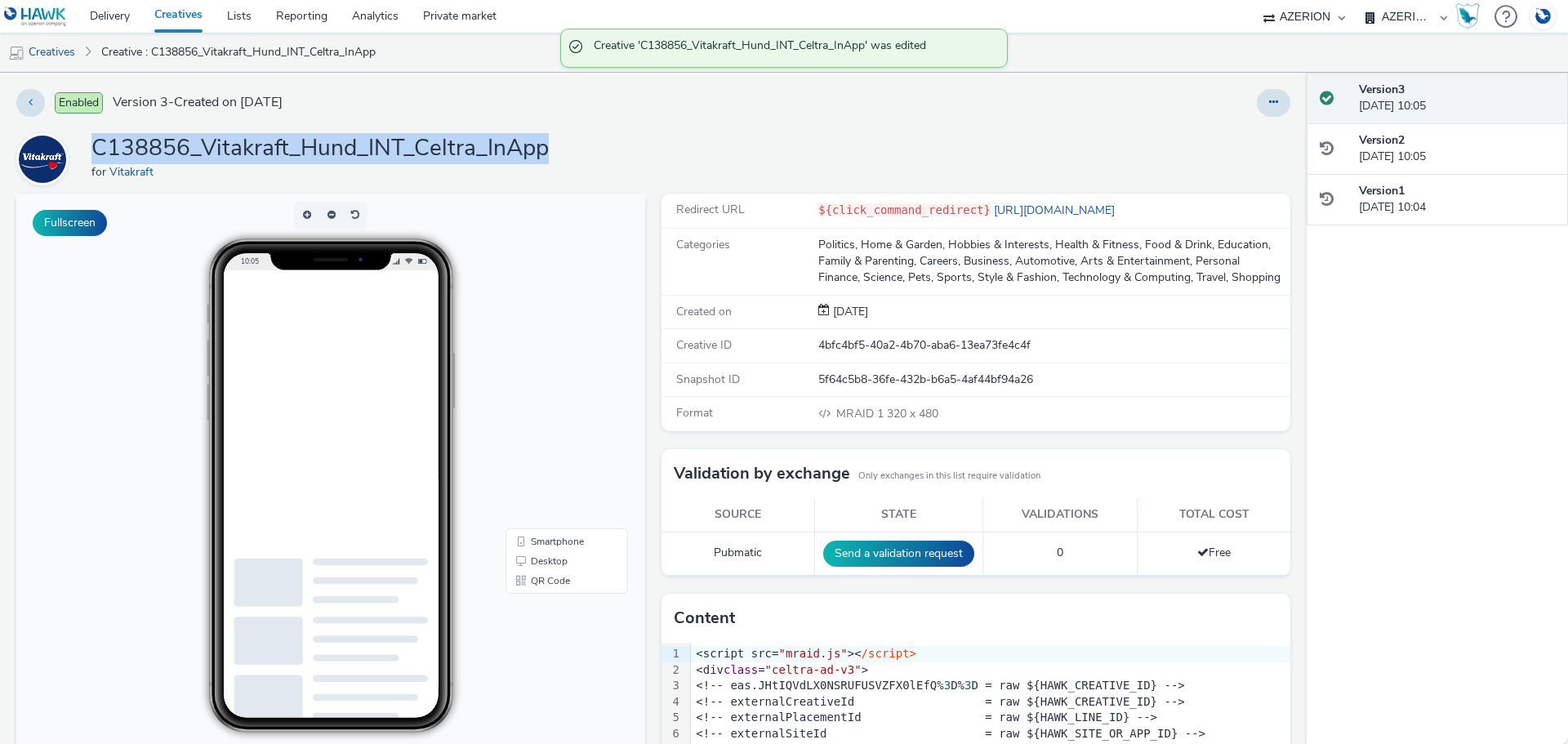
click at [413, 139] on h1 "C138856_Vitakraft_Hund_INT_Celtra_InApp" at bounding box center [320, 149] width 457 height 31
copy h1 "C138856_Vitakraft_Hund_INT_Celtra_InApp"
click at [33, 102] on button at bounding box center [31, 103] width 29 height 28
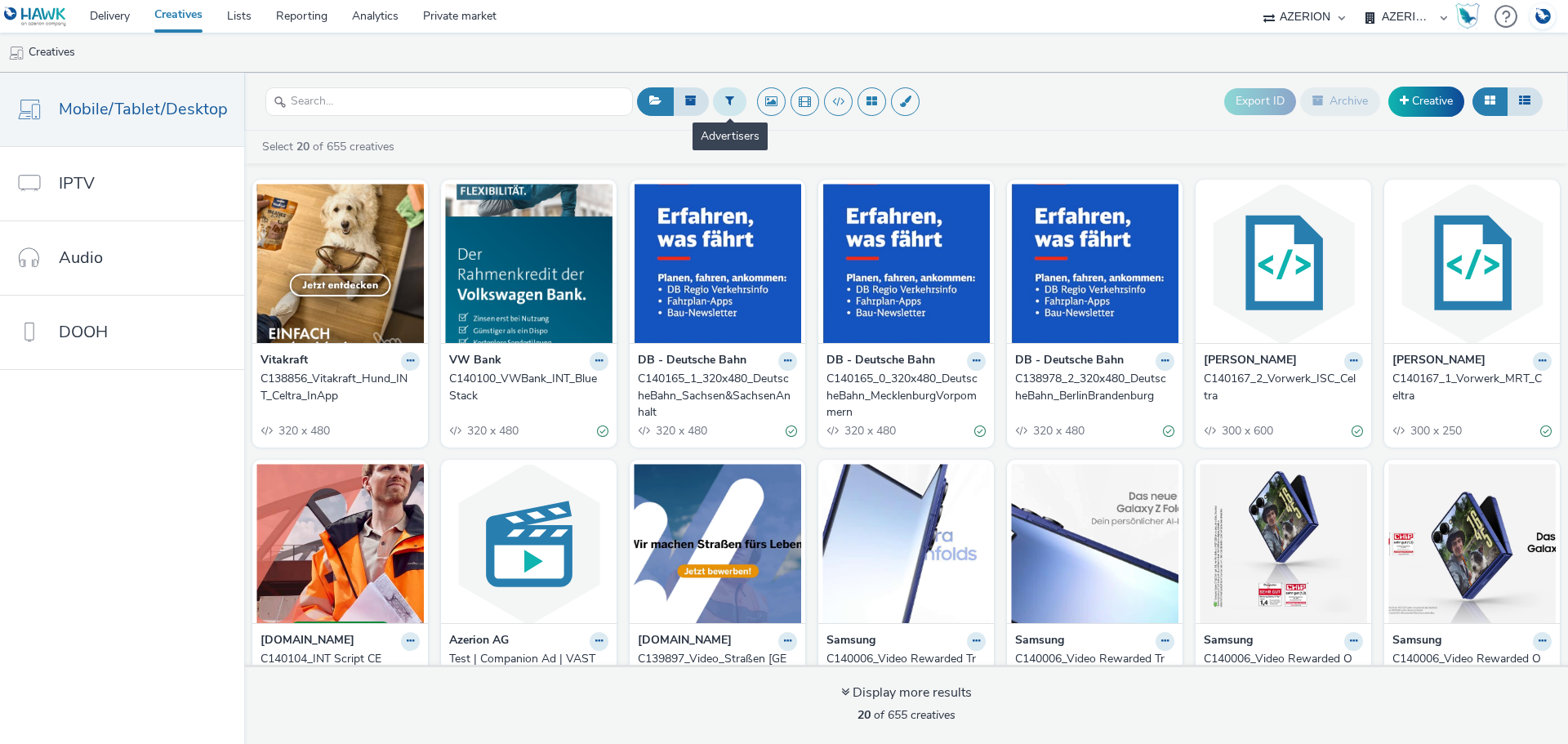
click at [718, 104] on button at bounding box center [729, 101] width 33 height 28
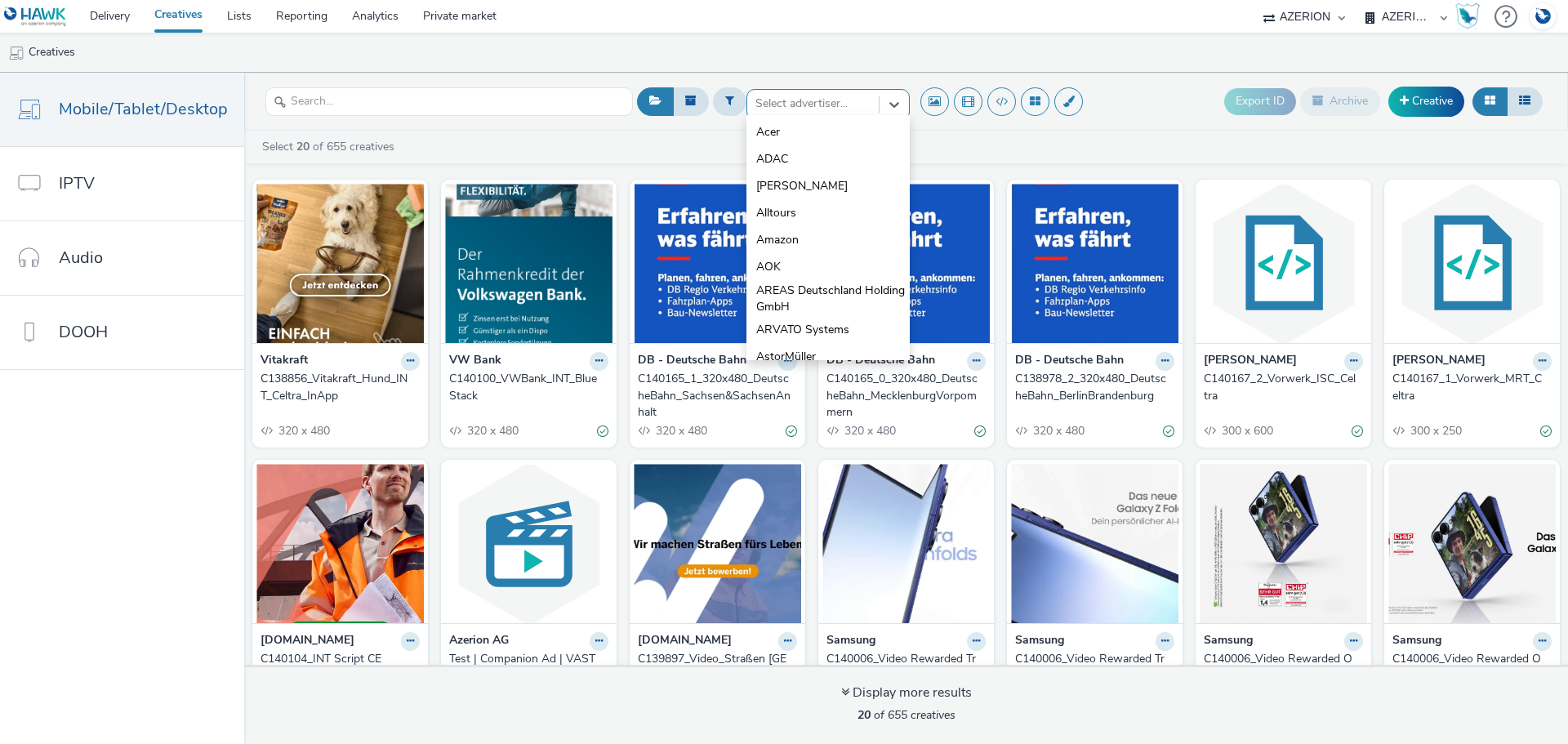
click at [796, 104] on div at bounding box center [813, 104] width 116 height 20
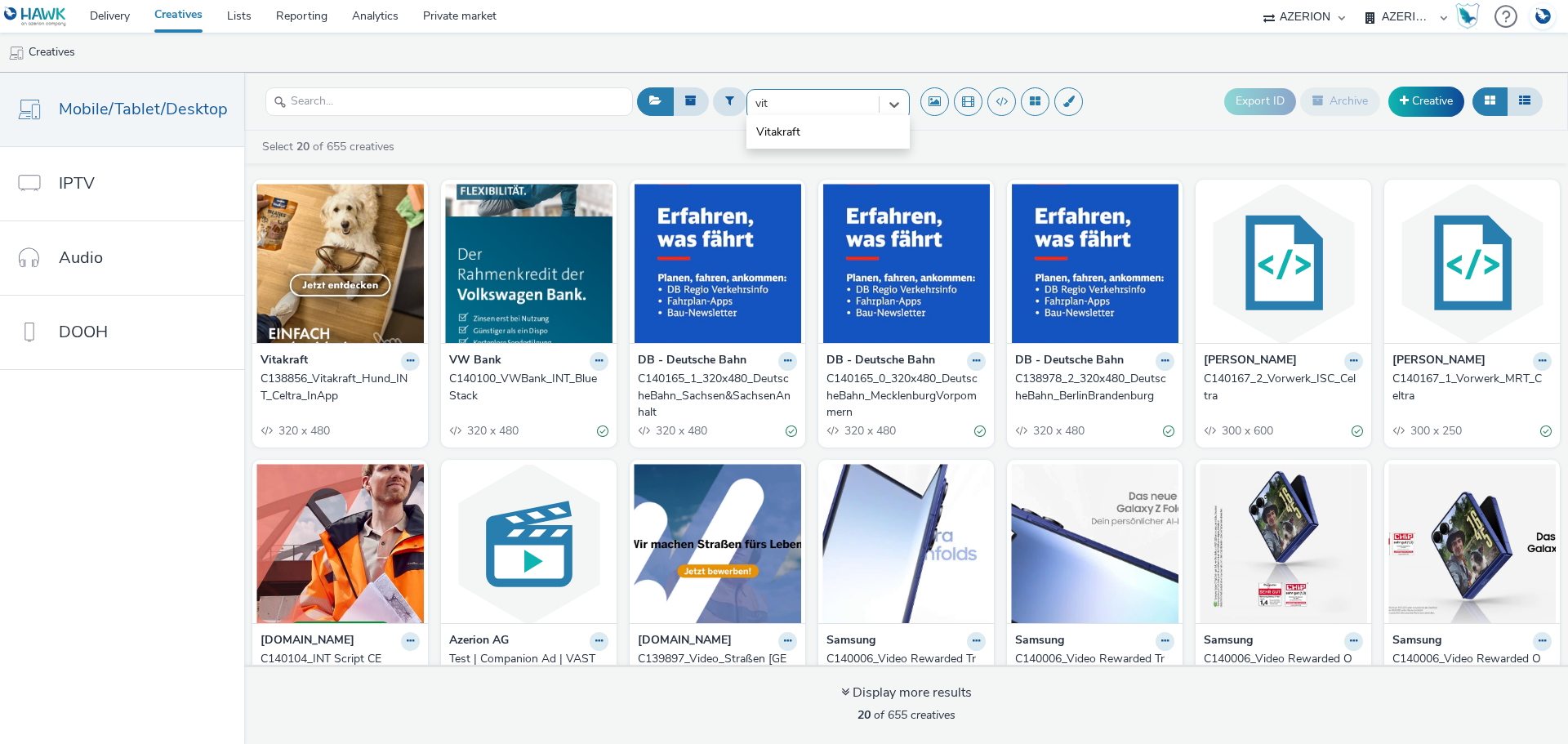
type input "vita"
click at [808, 130] on li "Vitakraft" at bounding box center [828, 132] width 163 height 27
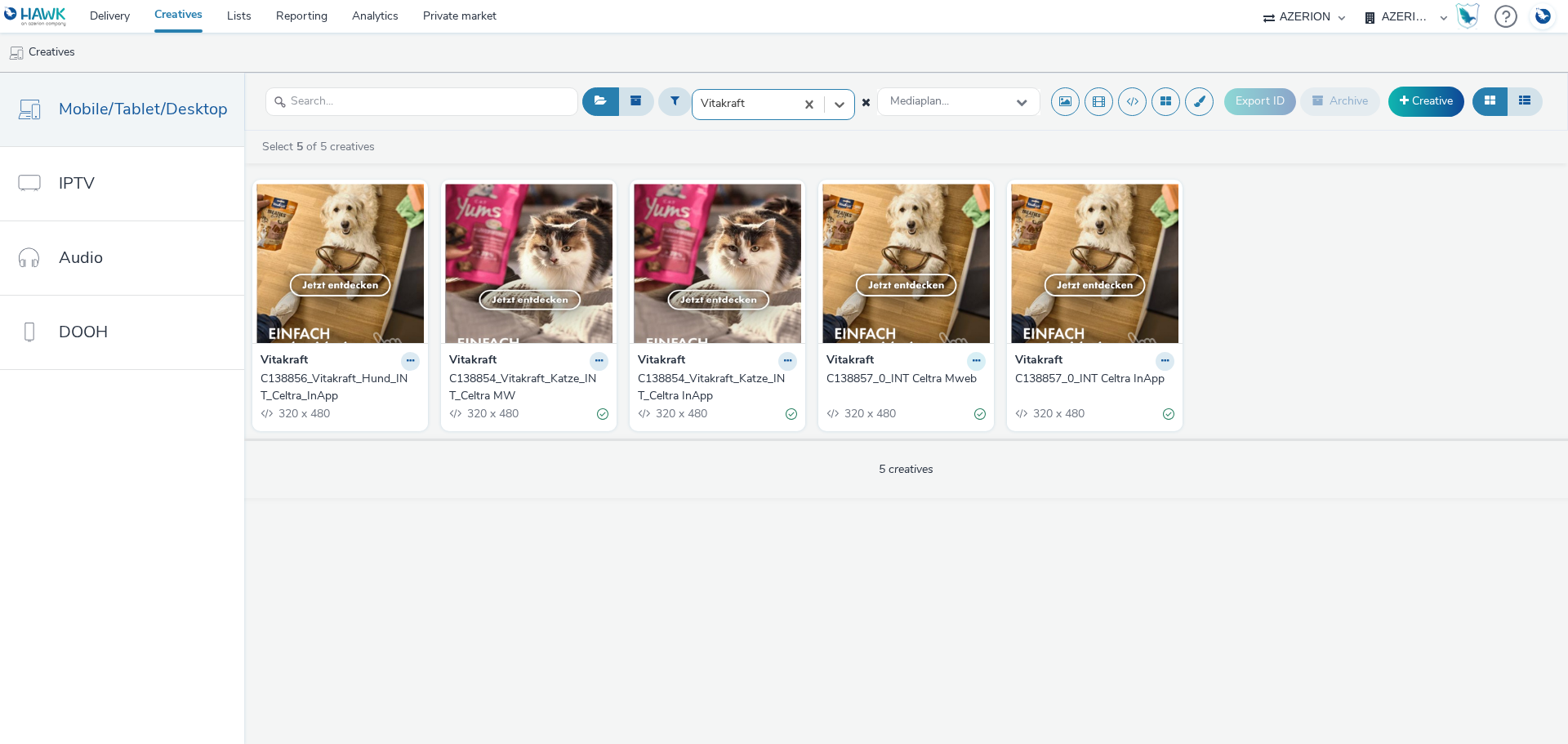
click at [974, 363] on icon at bounding box center [976, 361] width 8 height 10
click at [919, 422] on link "Duplicate" at bounding box center [924, 422] width 122 height 32
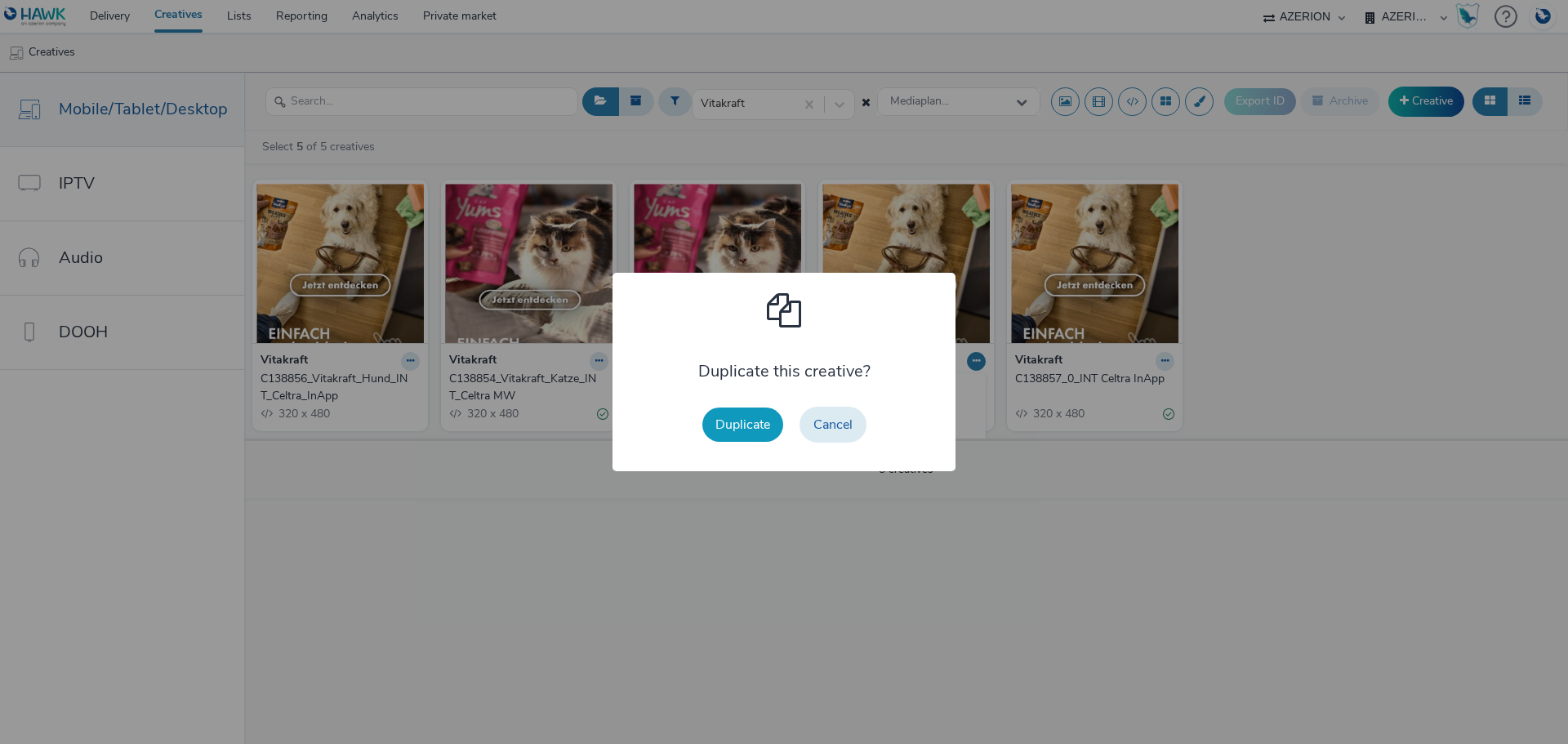
click at [766, 426] on button "Duplicate" at bounding box center [742, 425] width 81 height 34
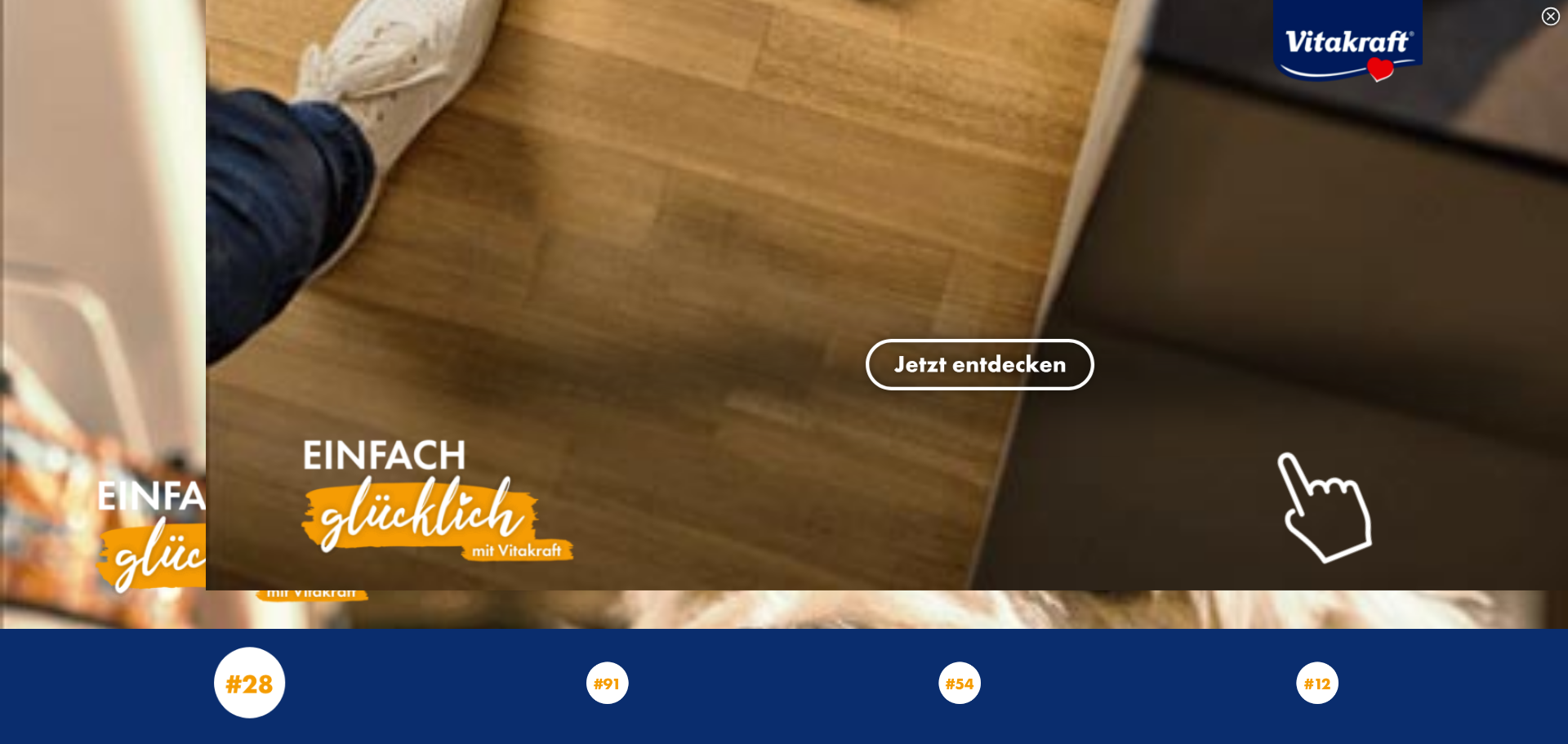
click at [1552, 17] on img at bounding box center [1551, 17] width 25 height 25
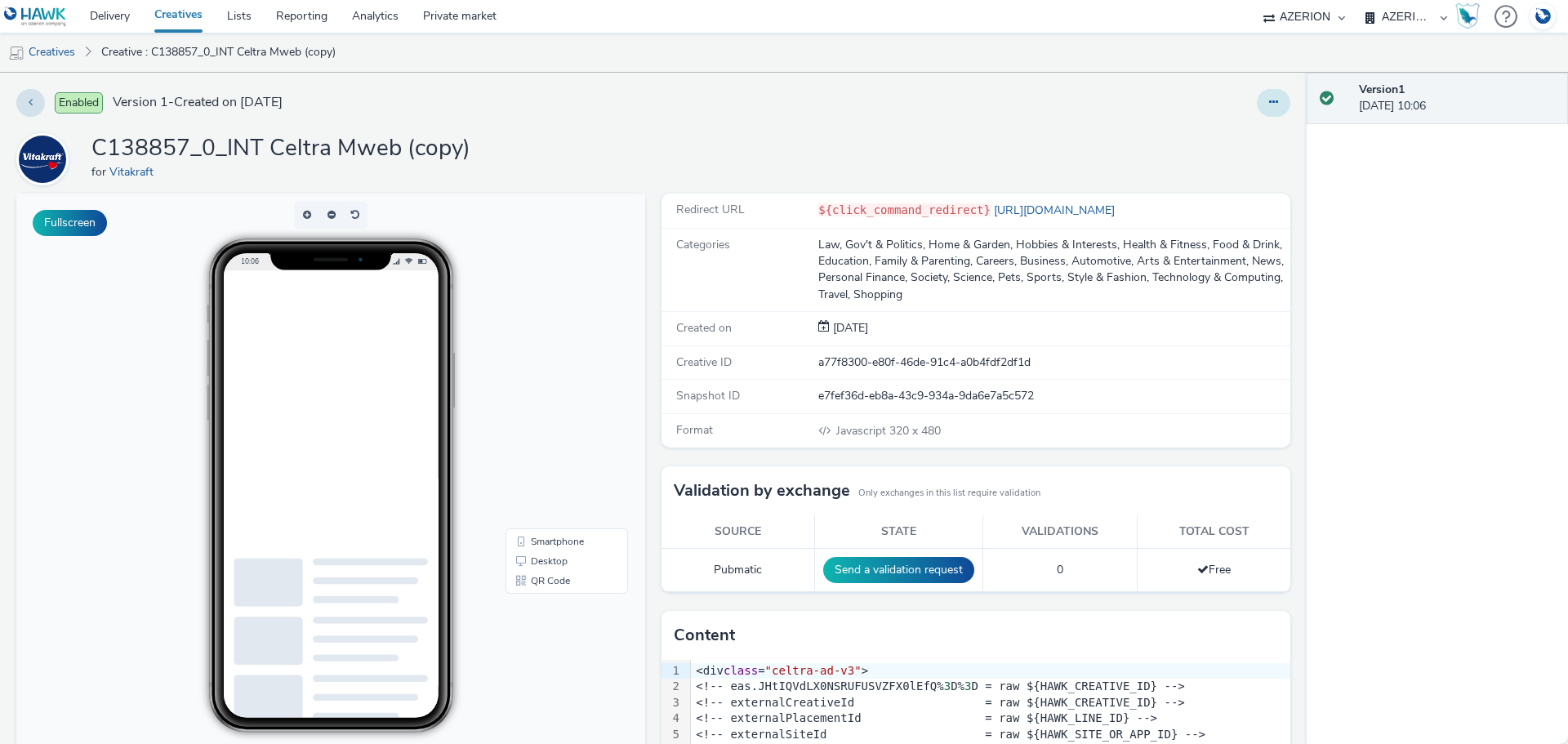
click at [1269, 101] on icon at bounding box center [1273, 101] width 9 height 11
click at [1216, 133] on link "Edit" at bounding box center [1229, 135] width 122 height 32
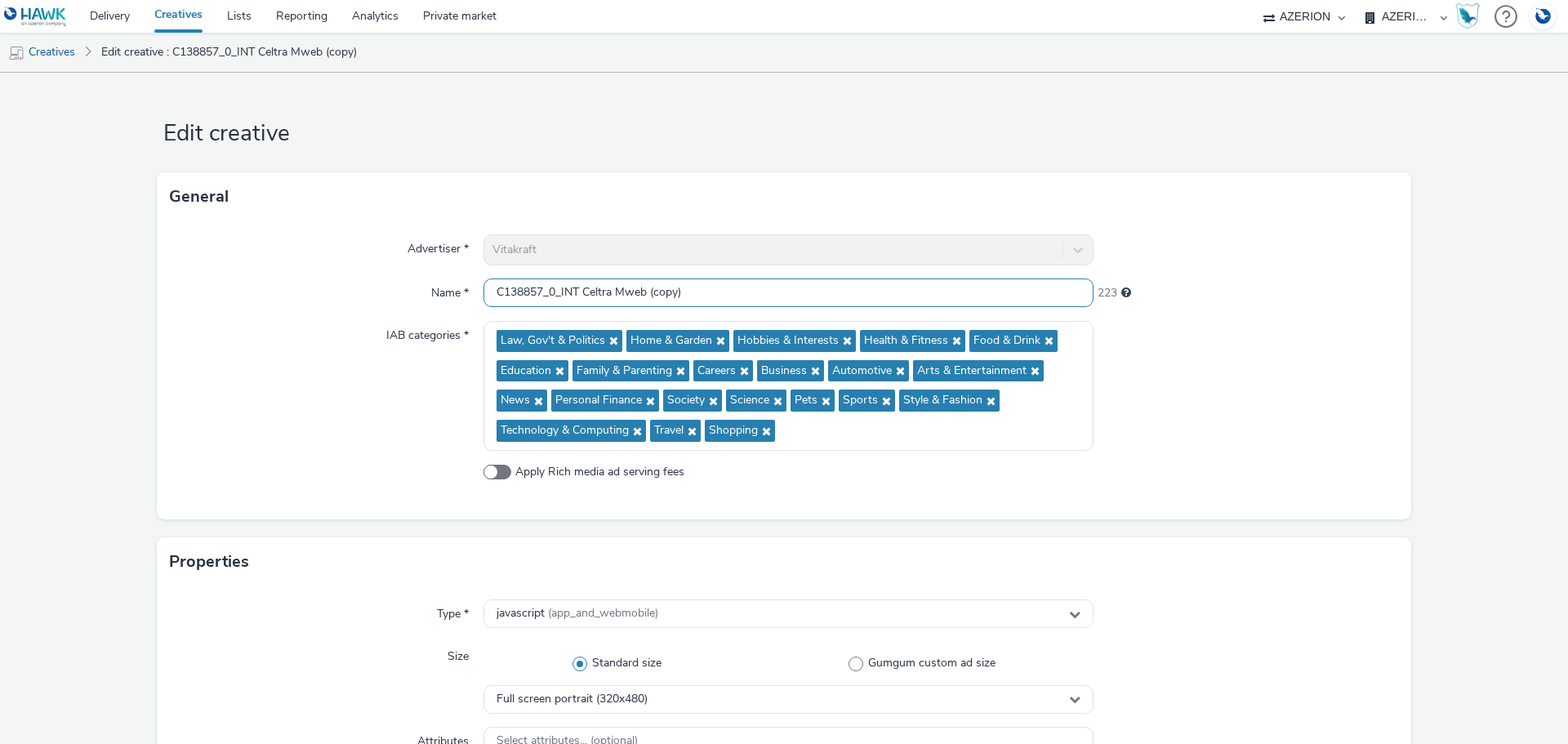
click at [597, 286] on input "C138857_0_INT Celtra Mweb (copy)" at bounding box center [788, 293] width 610 height 29
paste input "6_Vitakraft_Hund_INT_Celtra_InApp"
drag, startPoint x: 691, startPoint y: 292, endPoint x: 670, endPoint y: 220, distance: 75.0
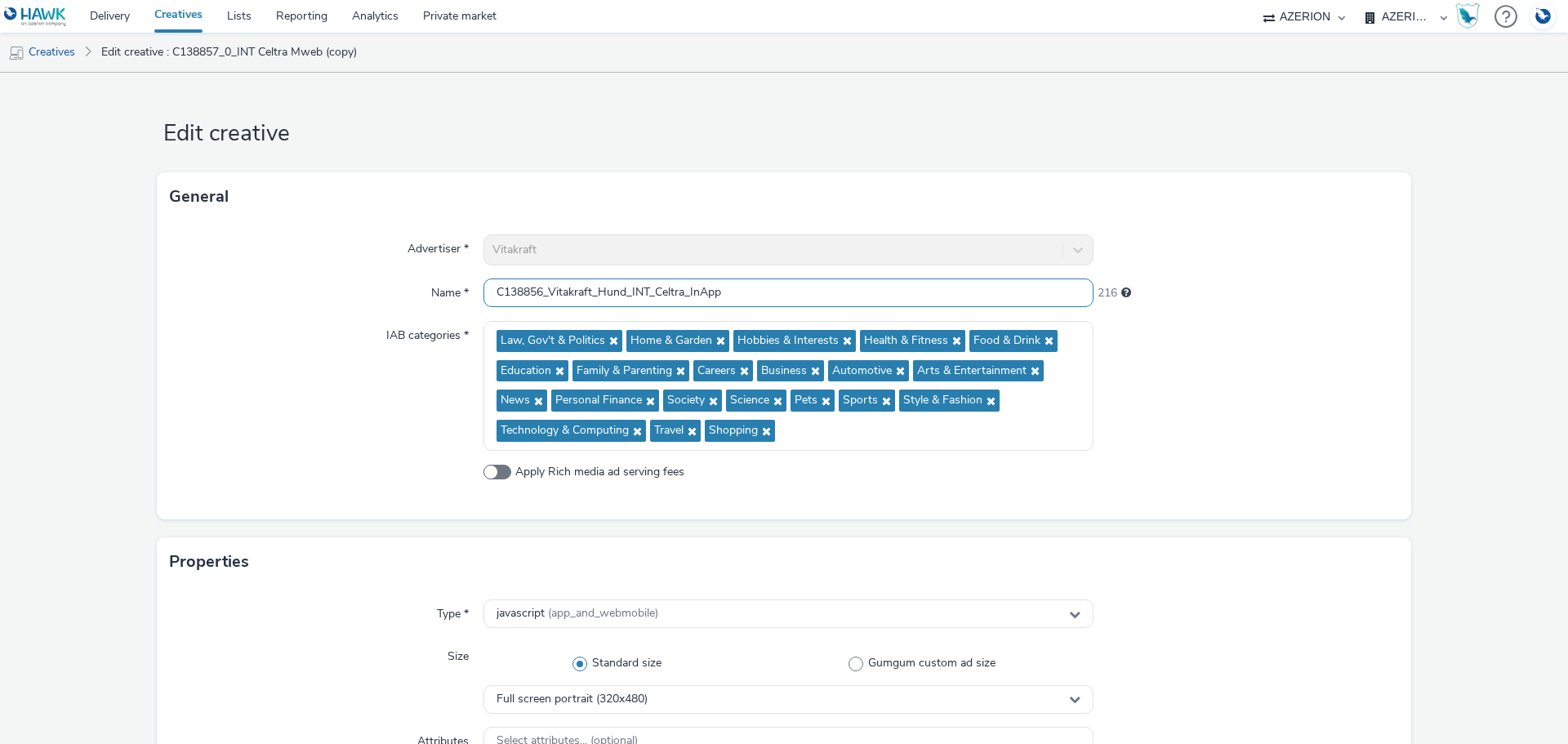
click at [828, 293] on input "C138856_Vitakraft_Hund_INT_Celtra_InApp" at bounding box center [788, 293] width 610 height 29
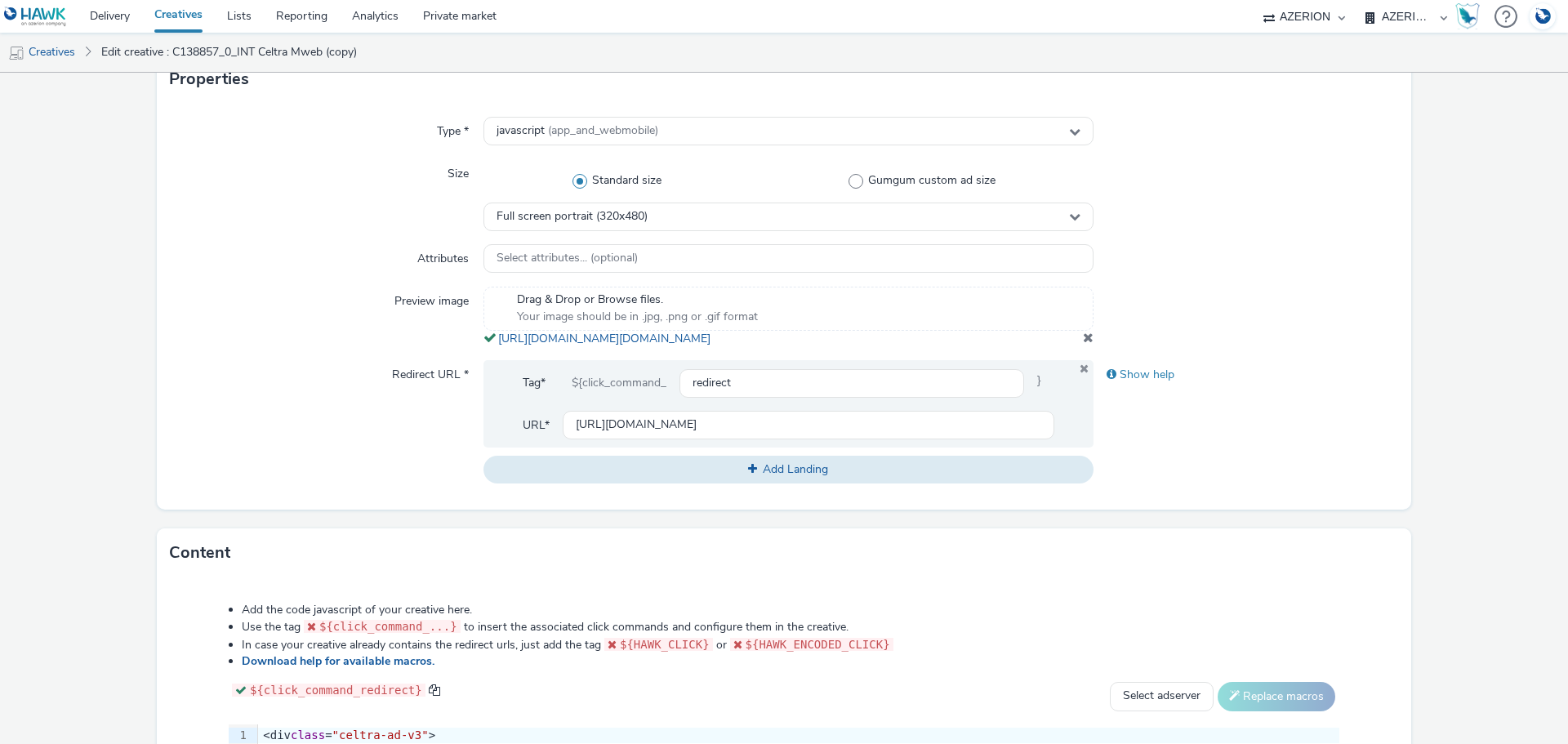
scroll to position [490, 0]
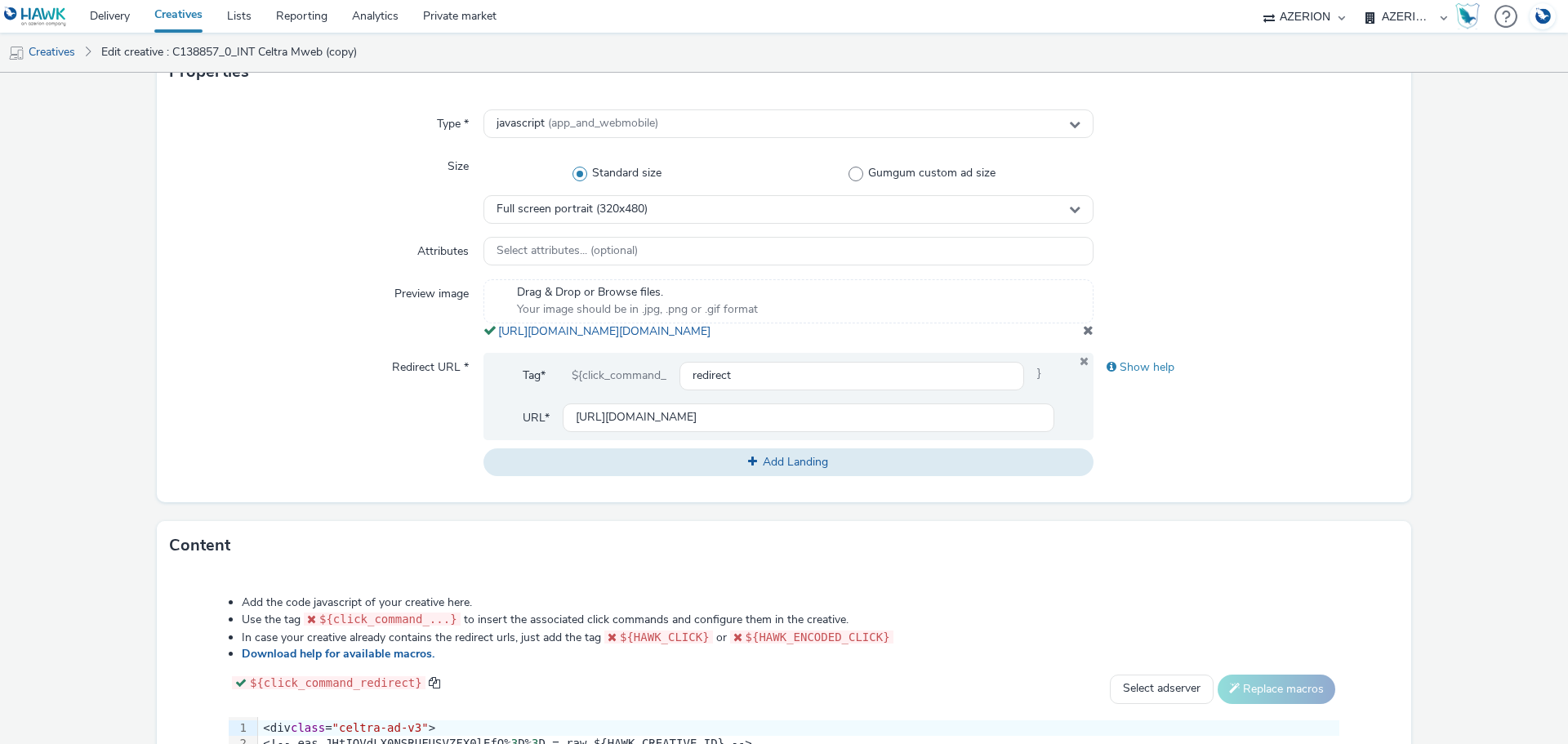
type input "C138856_Vitakraft_Hund_INT_Celtra_MW"
click at [629, 457] on div "Tag* ${click_command_ redirect } URL* [URL][DOMAIN_NAME] Add Landing" at bounding box center [788, 414] width 610 height 123
click at [629, 440] on div "Tag* ${click_command_ redirect } URL* [URL][DOMAIN_NAME]" at bounding box center [788, 396] width 610 height 87
click at [629, 432] on input "[URL][DOMAIN_NAME]" at bounding box center [809, 418] width 492 height 29
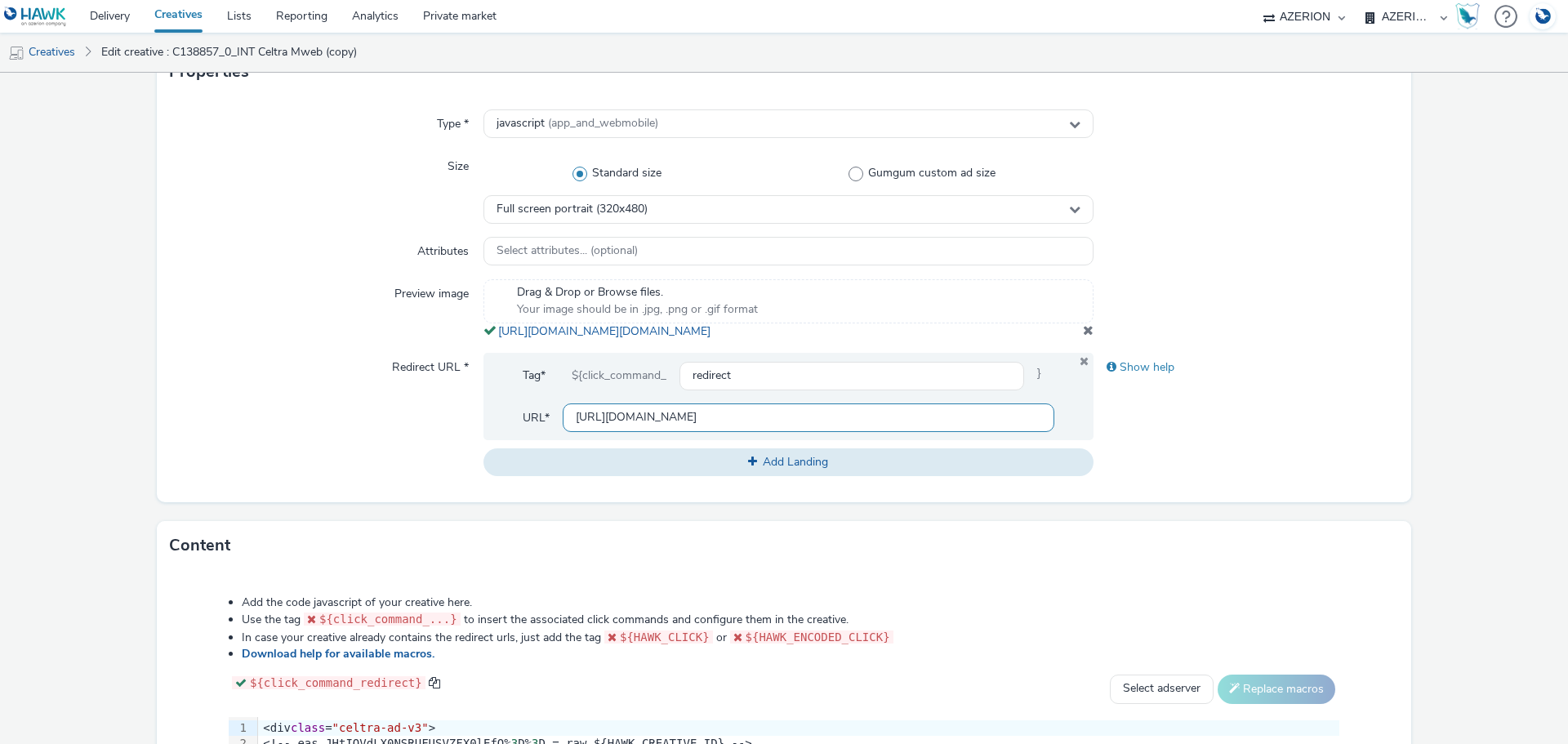
click at [629, 432] on input "[URL][DOMAIN_NAME]" at bounding box center [809, 418] width 492 height 29
paste input "5"
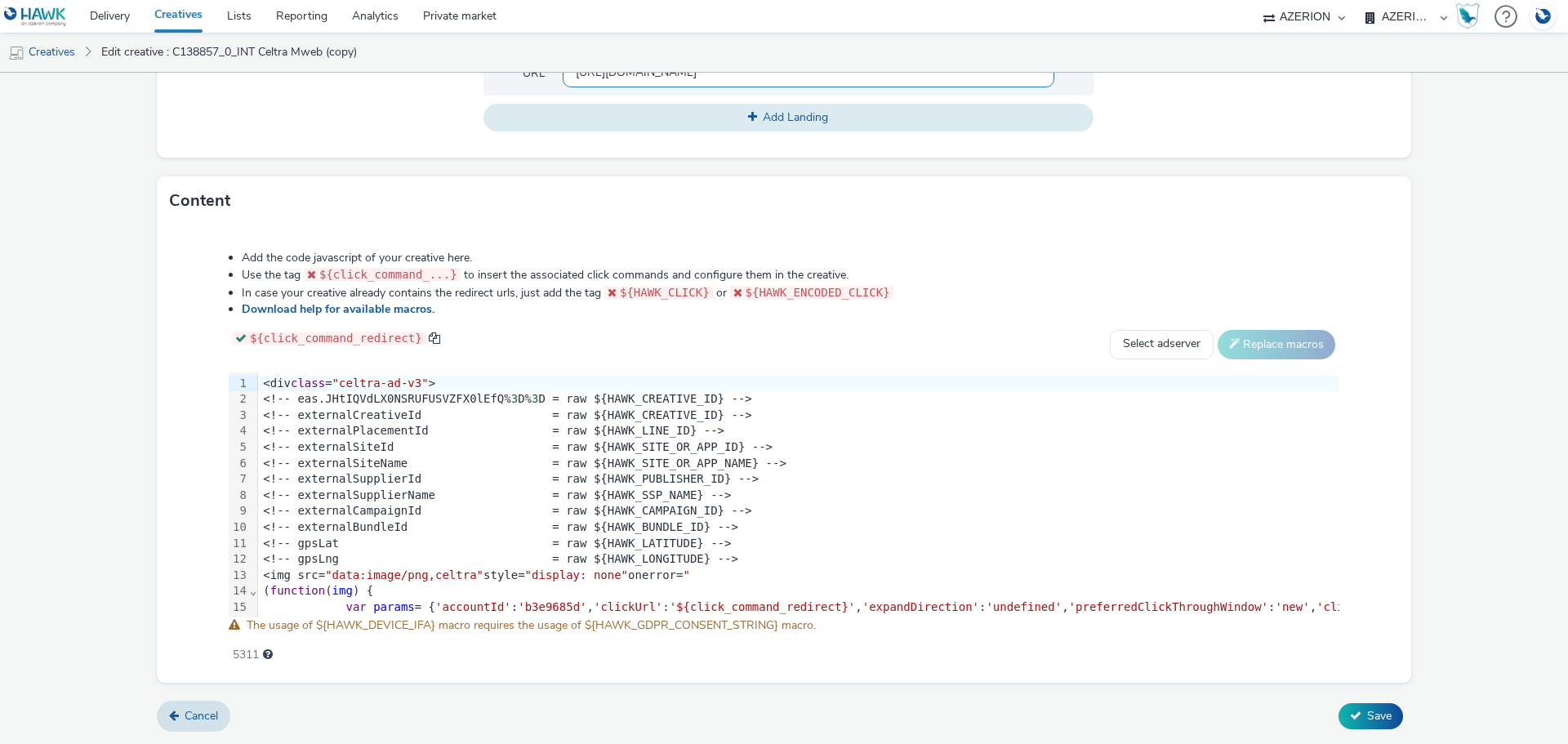
scroll to position [849, 0]
type input "[URL][DOMAIN_NAME]"
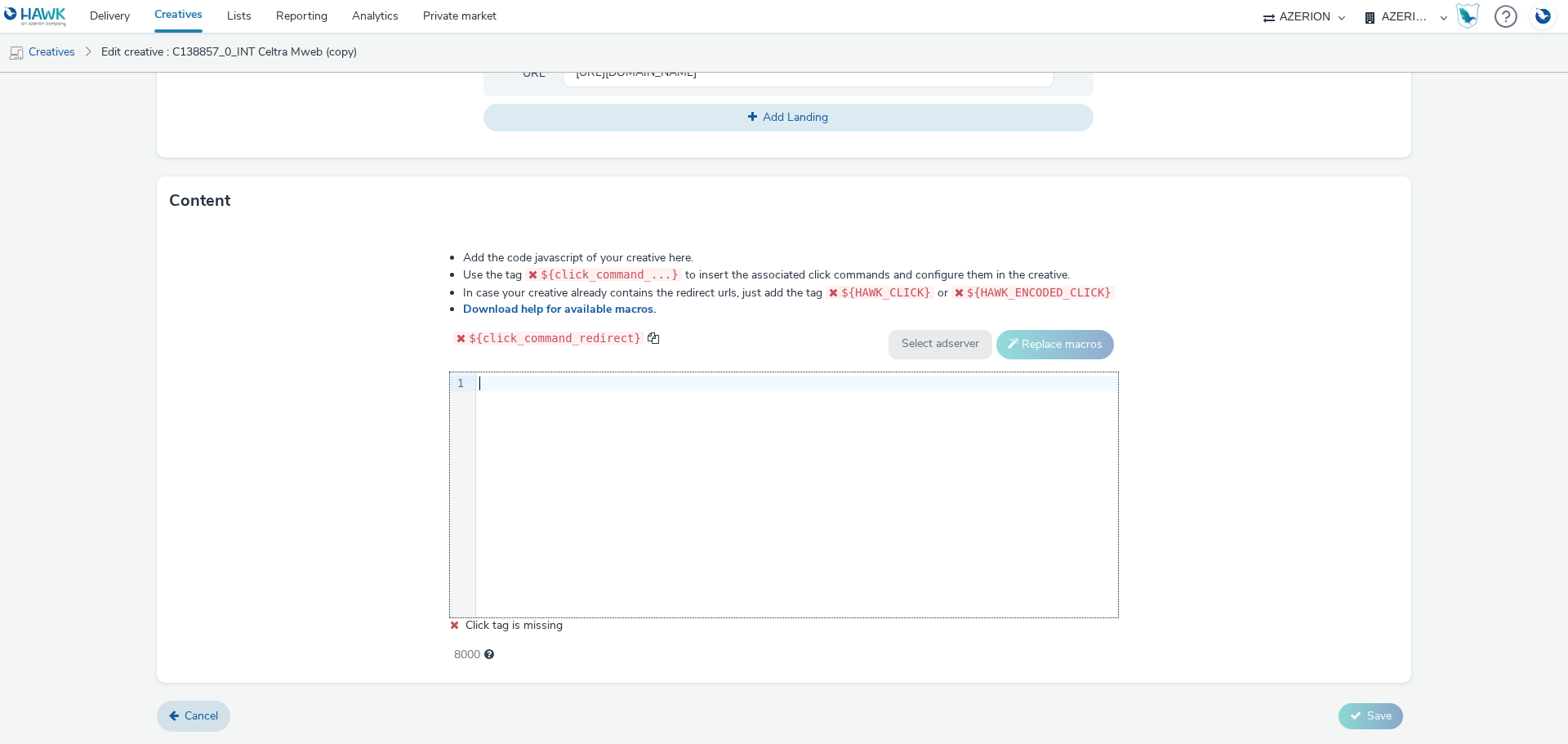
click at [730, 425] on div "9 1 ›" at bounding box center [784, 494] width 668 height 245
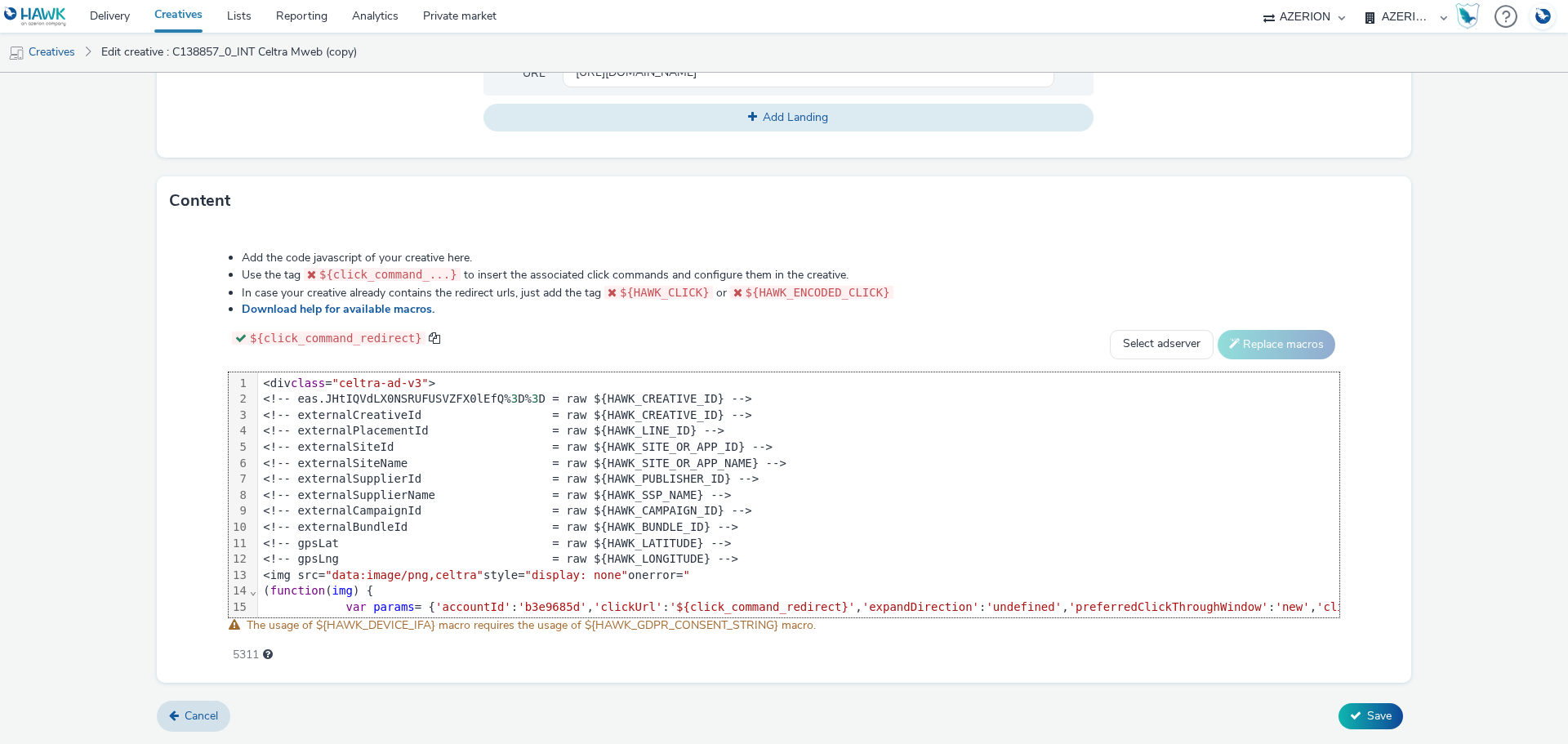
scroll to position [269, 0]
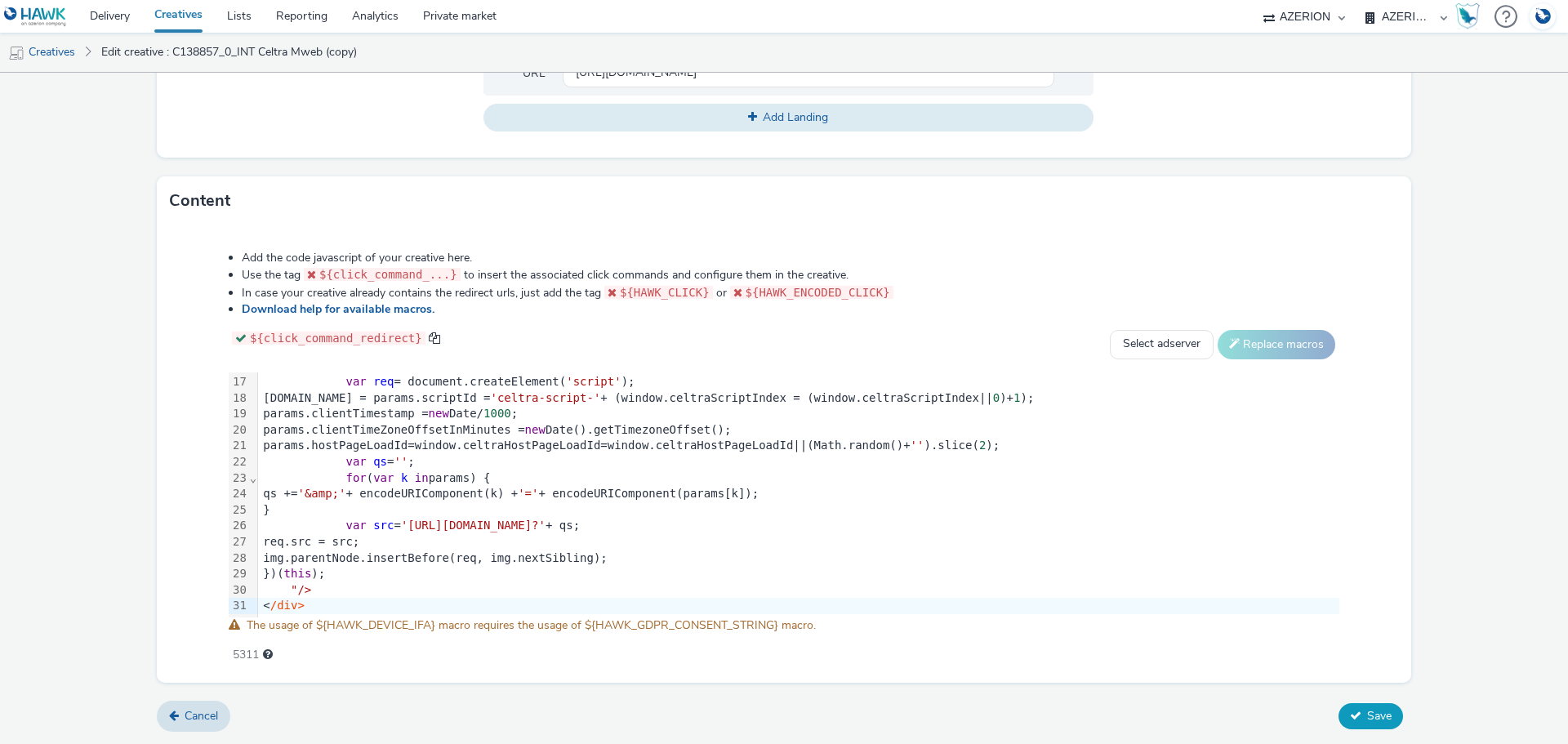
click at [1339, 724] on button "Save" at bounding box center [1371, 716] width 65 height 26
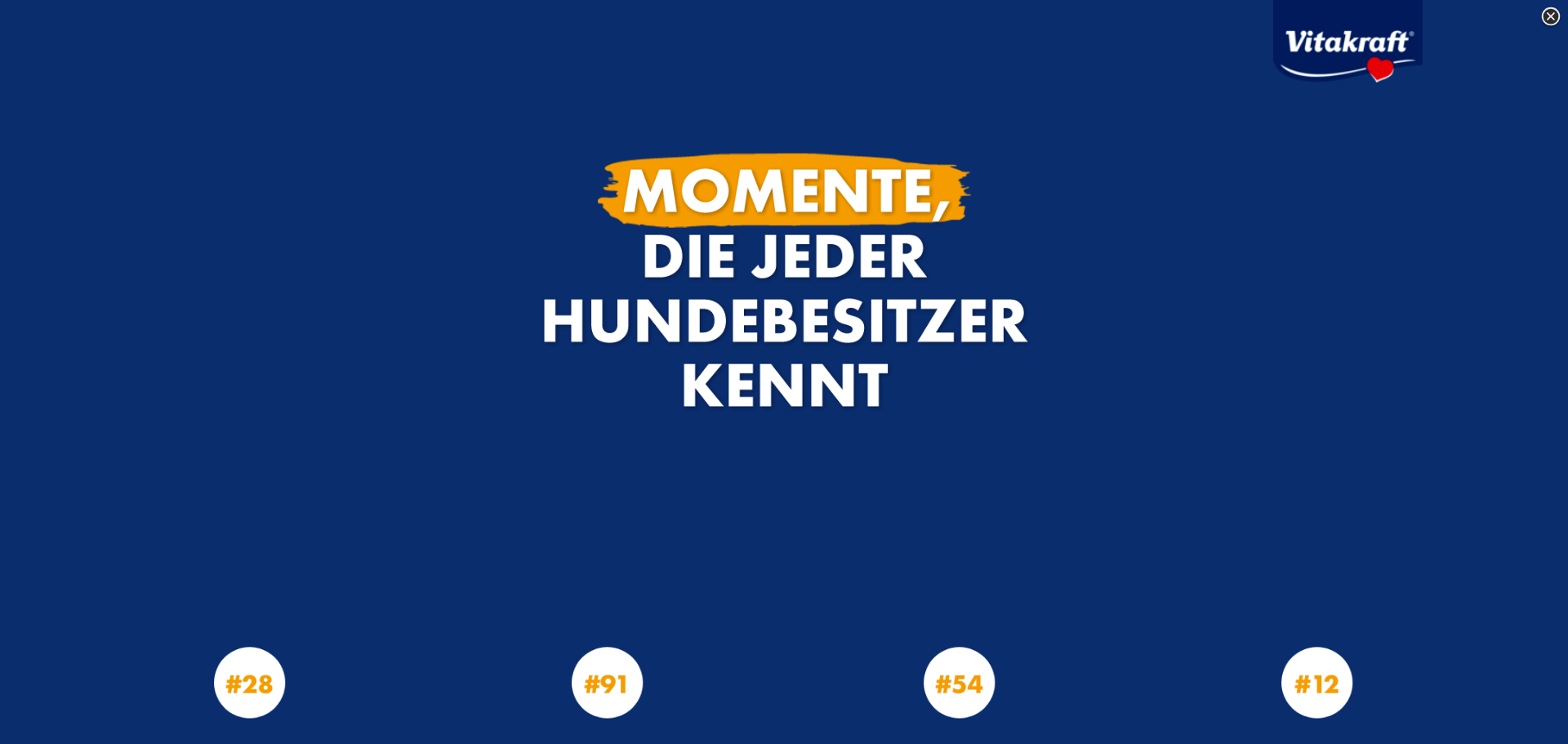
click at [1548, 12] on img at bounding box center [1551, 17] width 25 height 25
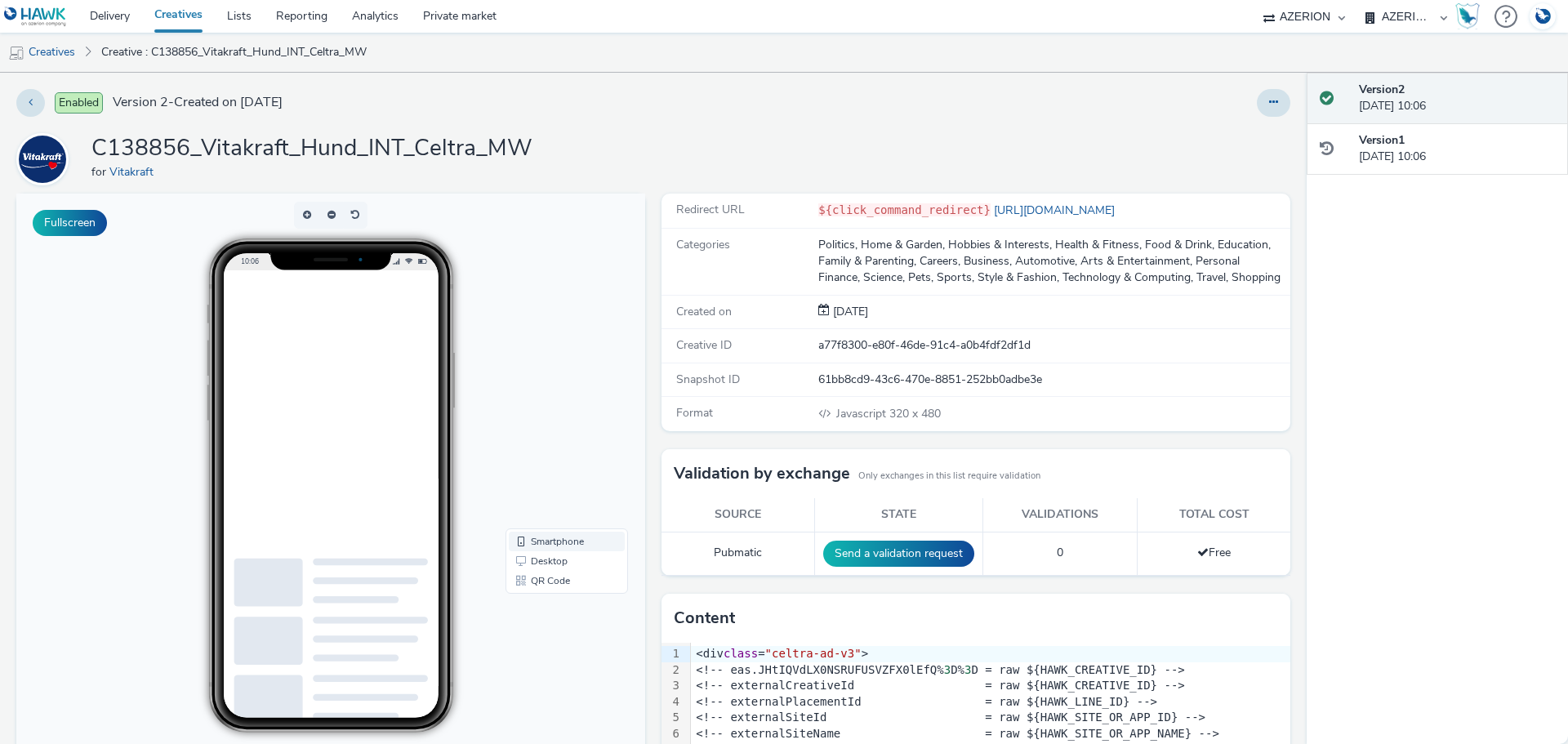
click at [542, 543] on link "Smartphone" at bounding box center [567, 541] width 116 height 20
click at [542, 582] on link "QR Code" at bounding box center [567, 580] width 116 height 20
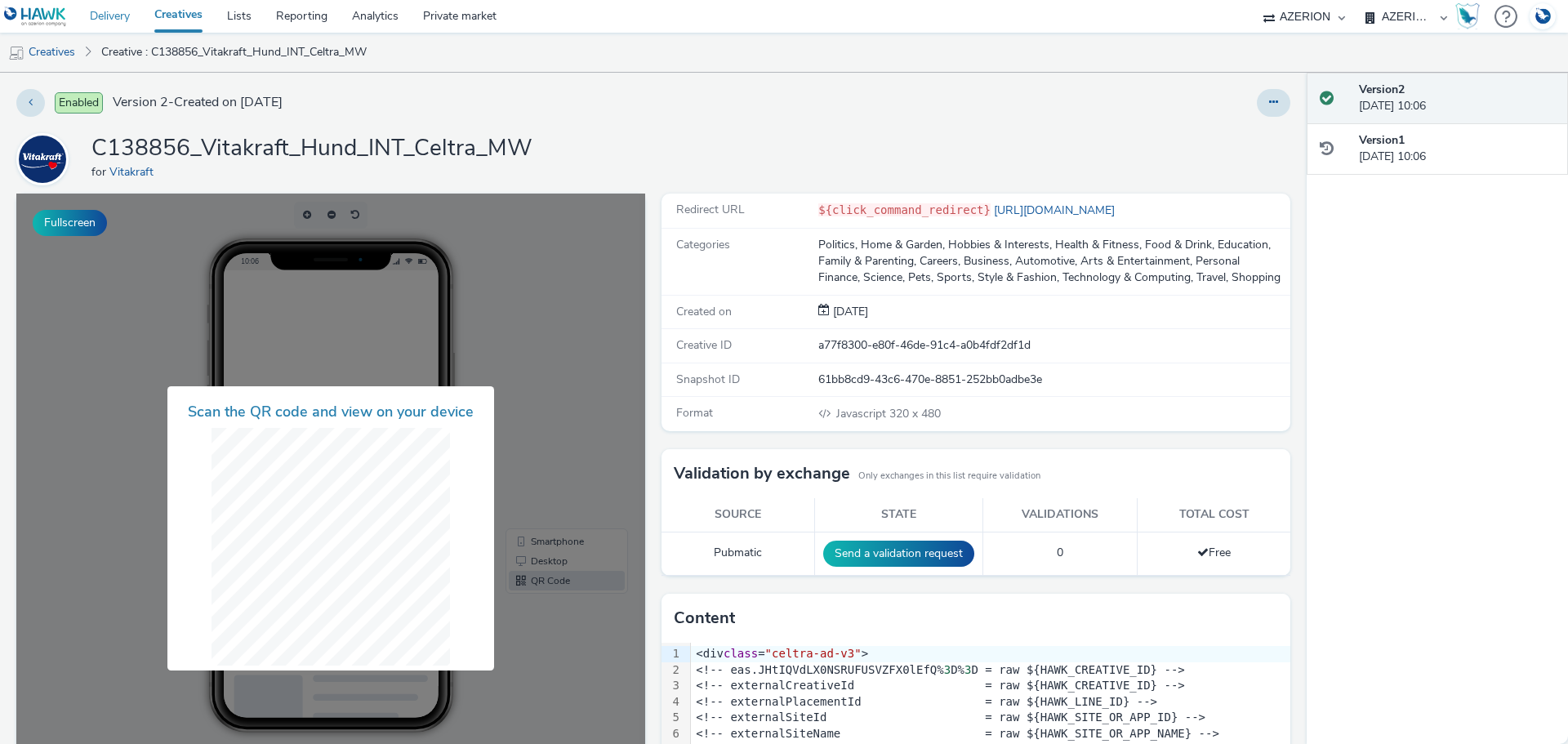
click at [112, 16] on link "Delivery" at bounding box center [110, 16] width 65 height 32
